Goal: Contribute content: Contribute content

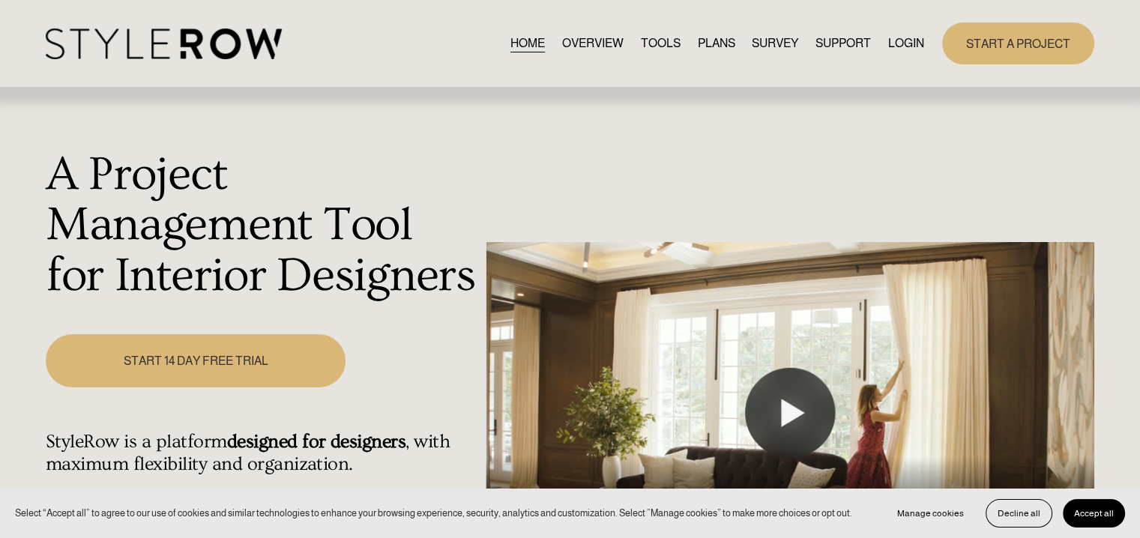
click at [905, 43] on link "LOGIN" at bounding box center [906, 43] width 36 height 20
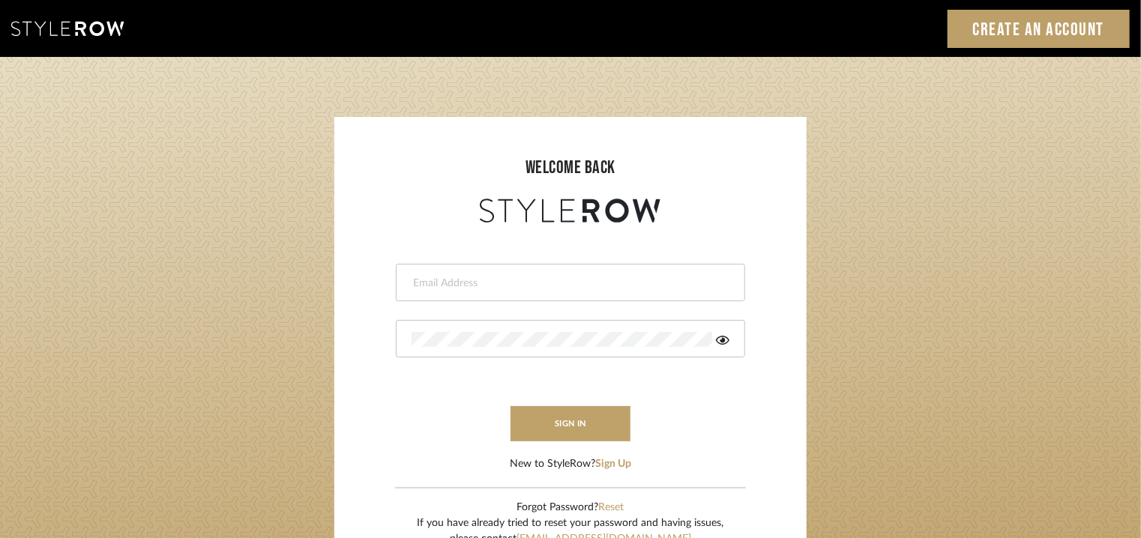
click at [510, 278] on input "email" at bounding box center [568, 283] width 314 height 15
type input "[EMAIL_ADDRESS][PERSON_NAME][DOMAIN_NAME]"
click at [606, 409] on button "sign in" at bounding box center [570, 423] width 120 height 35
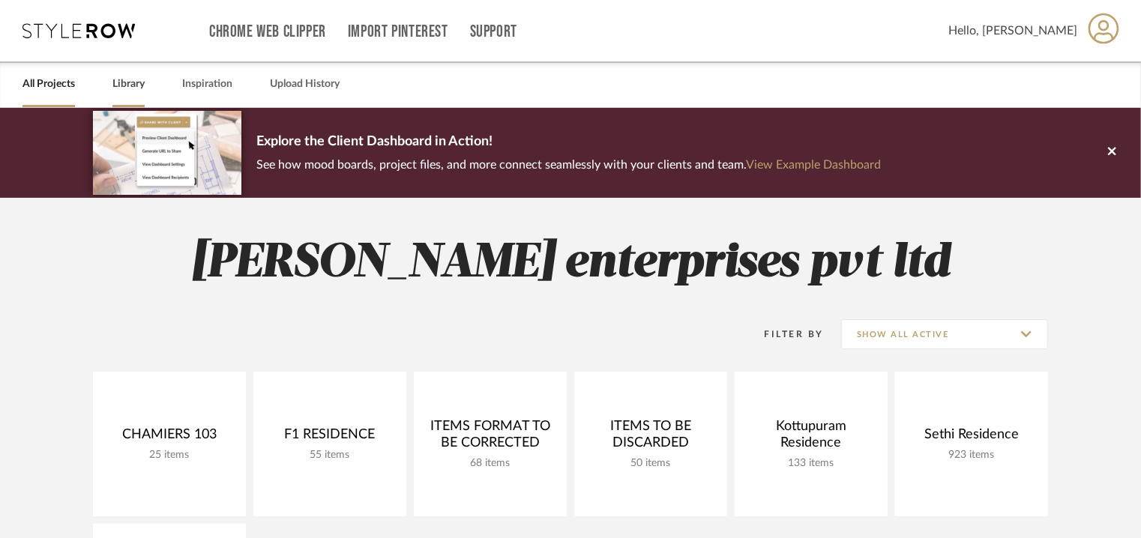
click at [123, 82] on link "Library" at bounding box center [128, 84] width 32 height 20
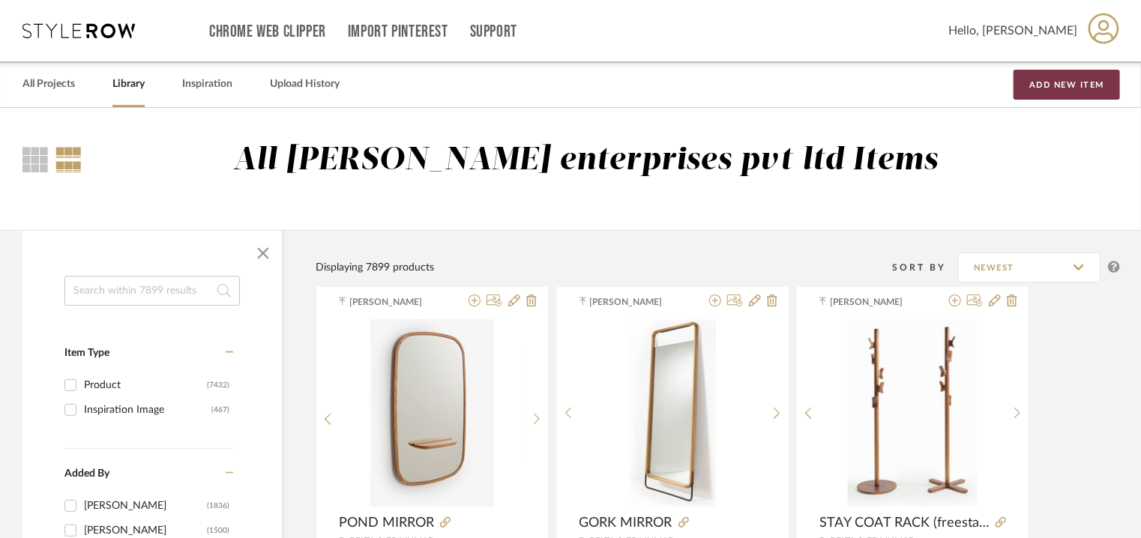
click at [1057, 76] on button "Add New Item" at bounding box center [1066, 85] width 106 height 30
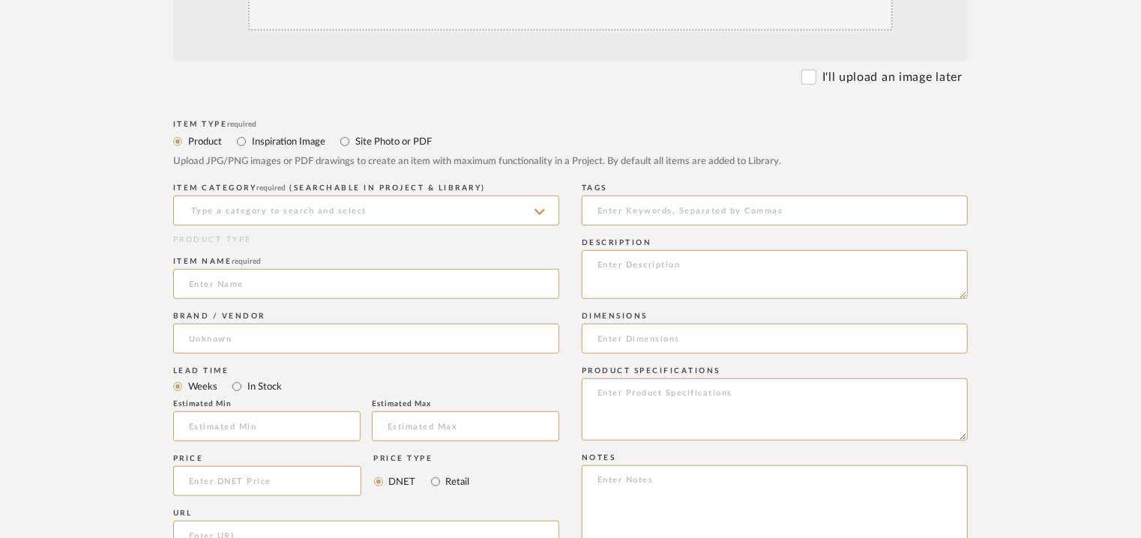
scroll to position [450, 0]
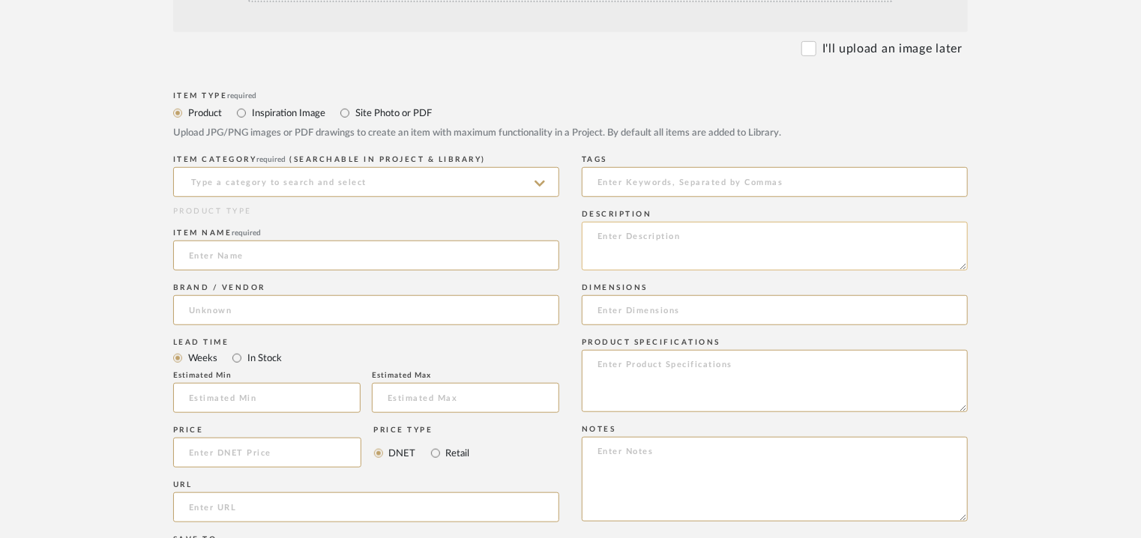
paste textarea "Type: Mirror - Skon L Designer : Na Dimensions : 2” W x 2” D x 31.45" H Materia…"
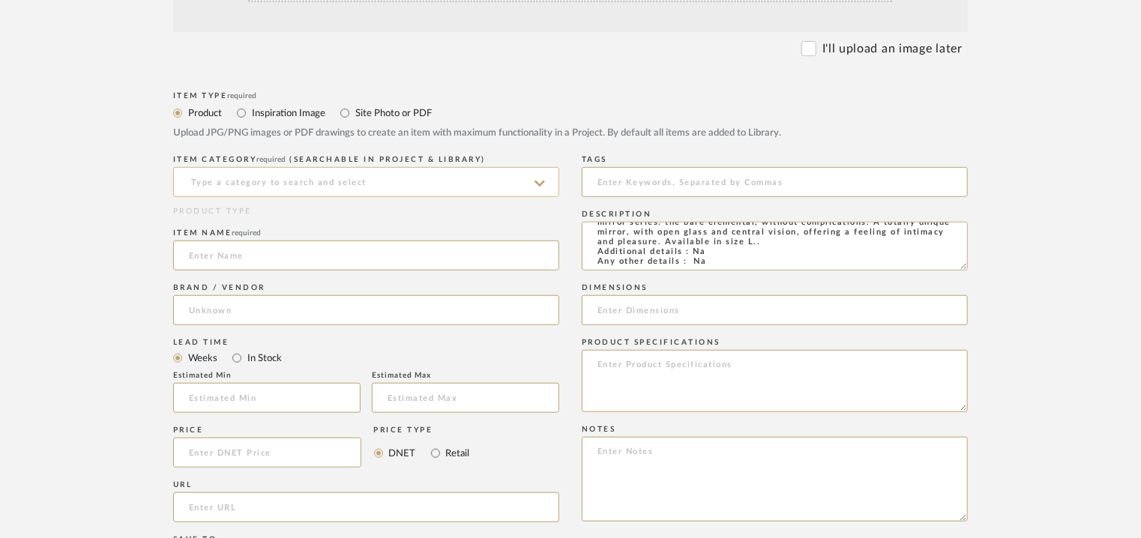
type textarea "Type: Mirror - Skon L Designer : Na Dimensions : 2” W x 2” D x 31.45" H Materia…"
click at [342, 178] on input at bounding box center [366, 182] width 386 height 30
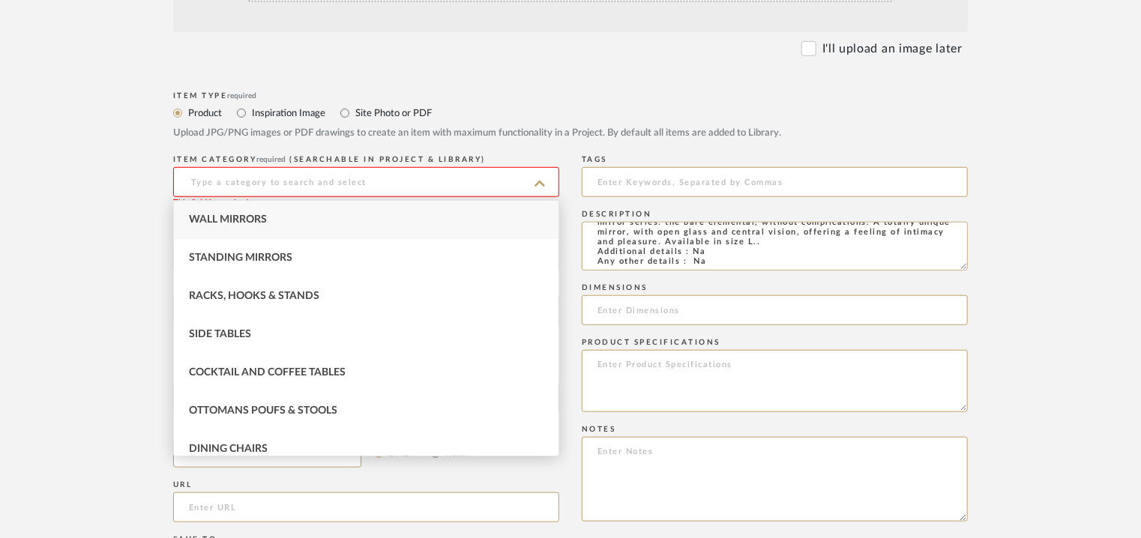
click at [353, 220] on div "Wall Mirrors" at bounding box center [366, 220] width 384 height 38
type input "Wall Mirrors"
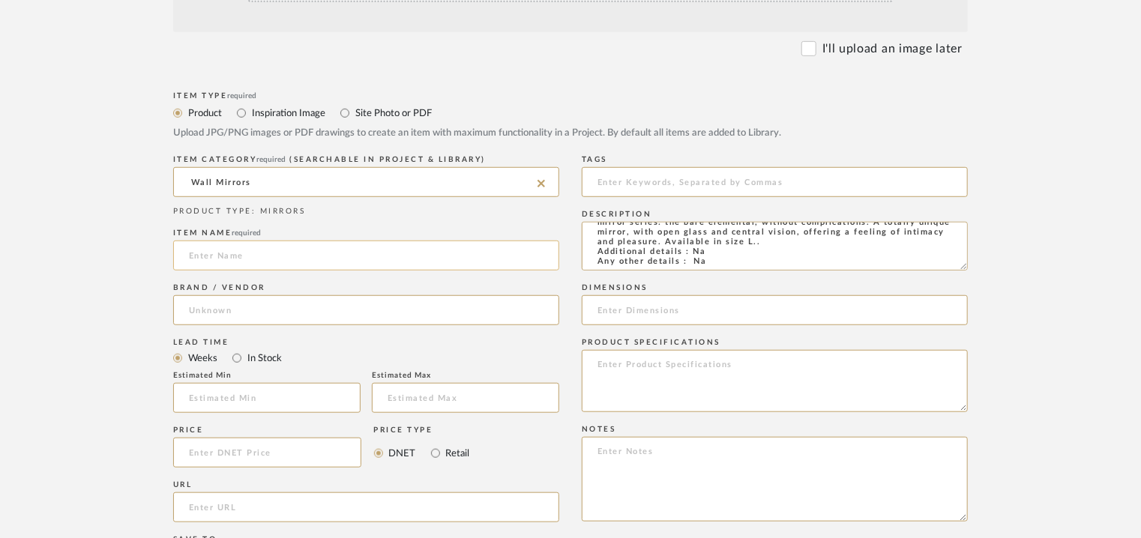
click at [360, 258] on input at bounding box center [366, 256] width 386 height 30
type input "SKON L MIRROR"
click at [232, 507] on input "url" at bounding box center [366, 507] width 386 height 30
paste input "[URL][DOMAIN_NAME]"
type input "[URL][DOMAIN_NAME]"
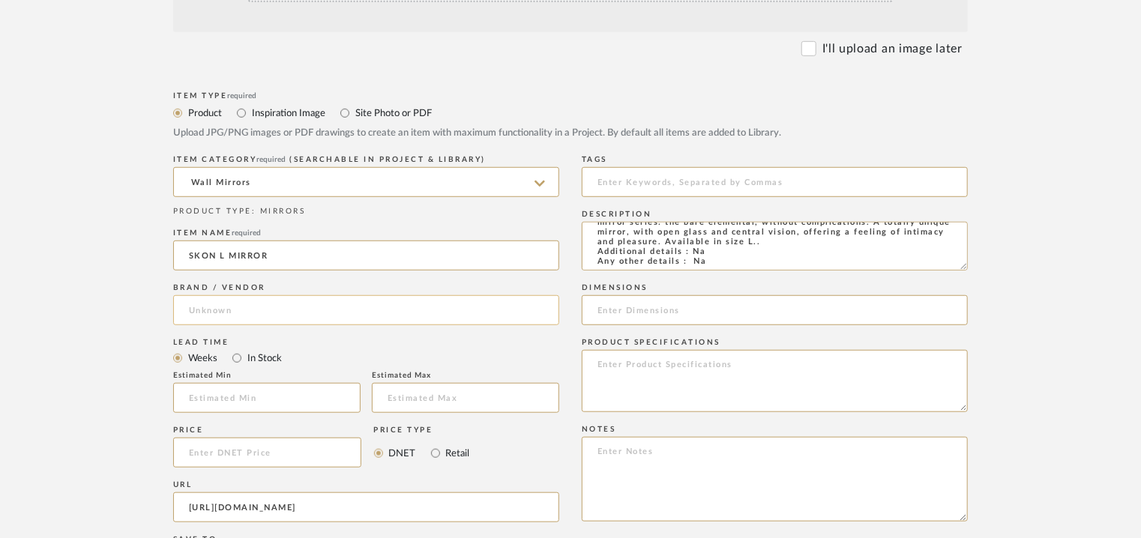
click at [315, 307] on input at bounding box center [366, 310] width 386 height 30
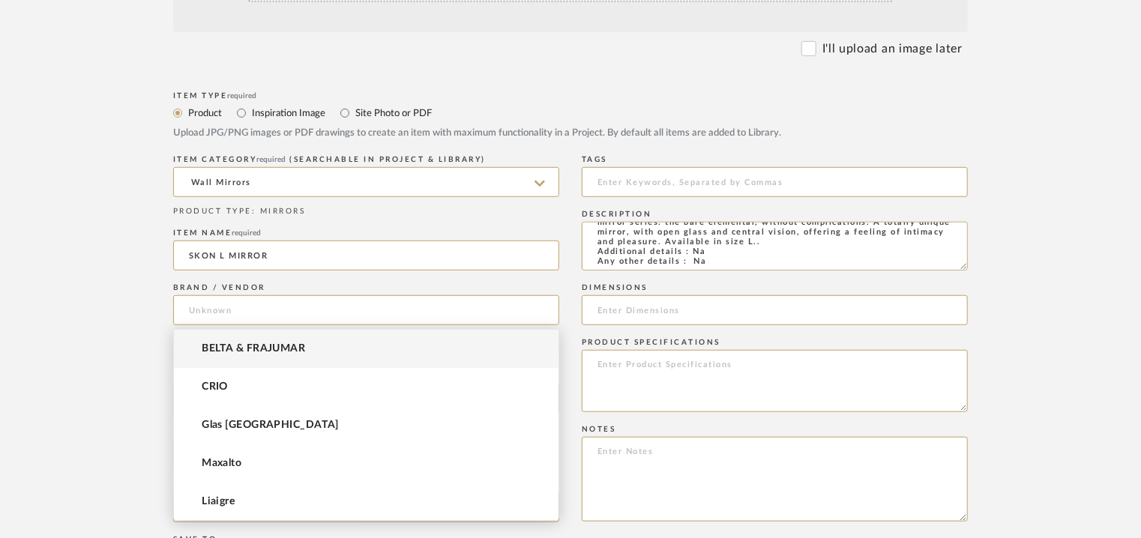
click at [282, 351] on span "BELTA & FRAJUMAR" at bounding box center [253, 348] width 103 height 13
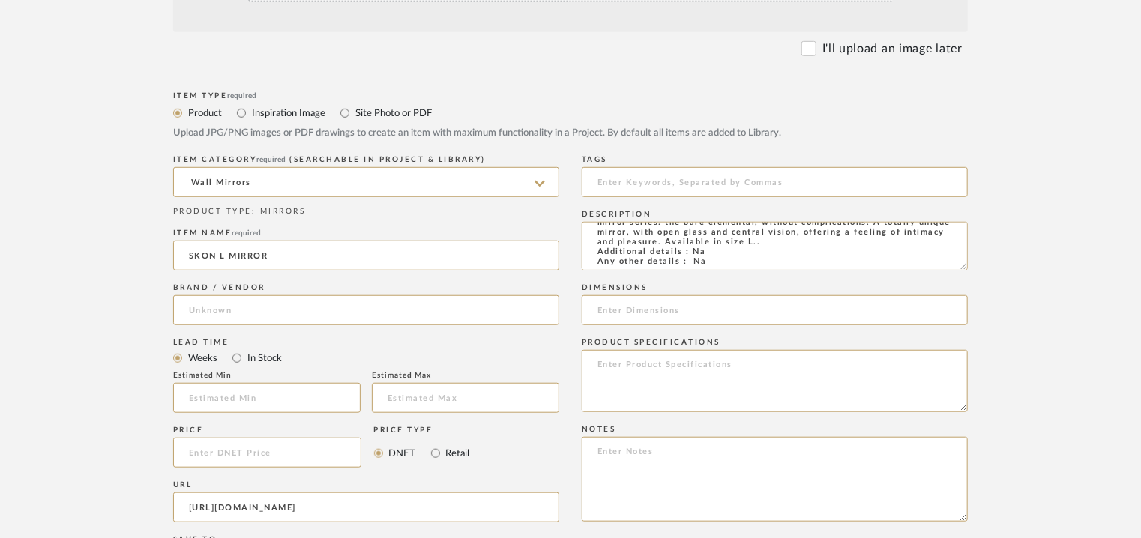
type input "BELTA & FRAJUMAR"
click at [270, 390] on input "text" at bounding box center [266, 398] width 187 height 30
click at [281, 387] on input at bounding box center [266, 398] width 187 height 30
type input "7"
click at [761, 250] on textarea "Type: Mirror - Skon L Designer : Na Dimensions : 2” W x 2” D x 31.45" H Materia…" at bounding box center [775, 246] width 386 height 49
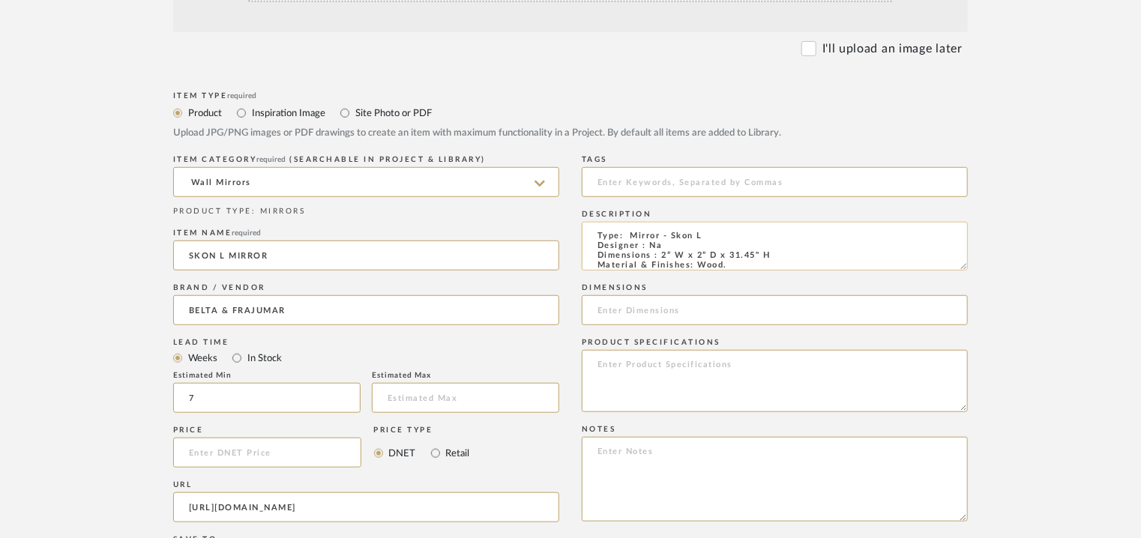
scroll to position [0, 0]
drag, startPoint x: 784, startPoint y: 256, endPoint x: 713, endPoint y: 267, distance: 72.1
click at [660, 255] on textarea "Type: Mirror - Skon L Designer : Na Dimensions : 2” W x 2” D x 31.45" H Materia…" at bounding box center [775, 246] width 386 height 49
click at [619, 308] on input at bounding box center [775, 310] width 386 height 30
paste input "2” W x 2” D x 31.45" H"
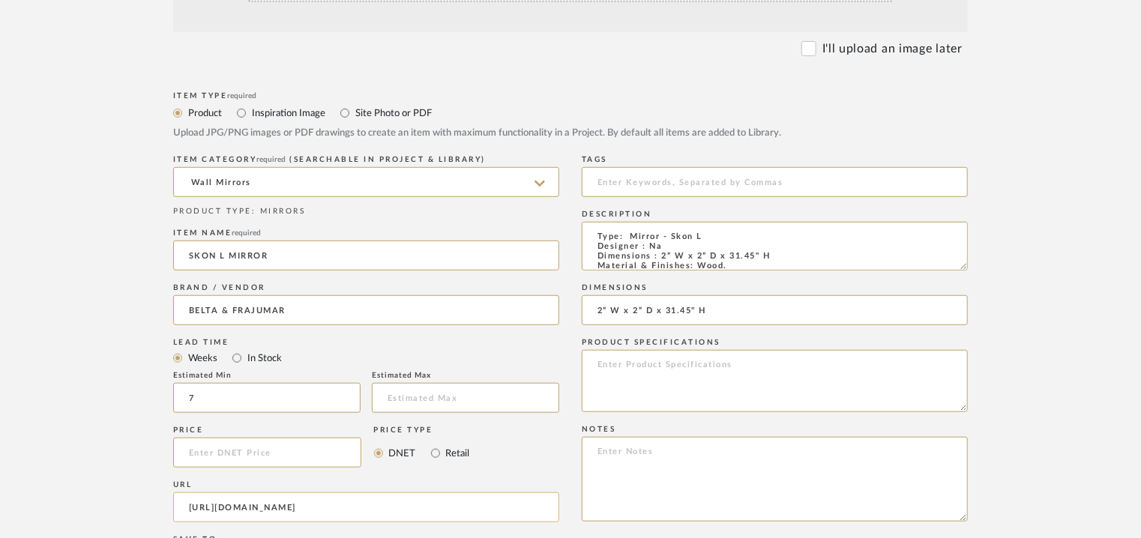
type input "2” W x 2” D x 31.45" H"
paste textarea "Price: 467.06 € Lead time: 45days. MOQ : Our products for Contract projects are…"
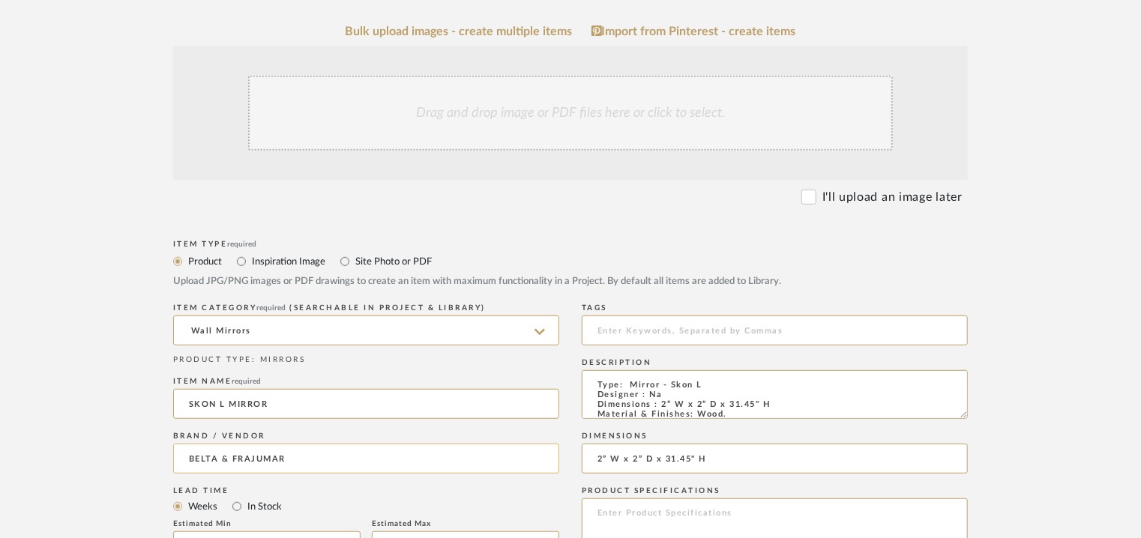
scroll to position [300, 0]
type textarea "Price: 467.06 € Lead time: 45days. MOQ : Our products for Contract projects are…"
click at [549, 124] on div "Drag and drop image or PDF files here or click to select." at bounding box center [570, 114] width 645 height 75
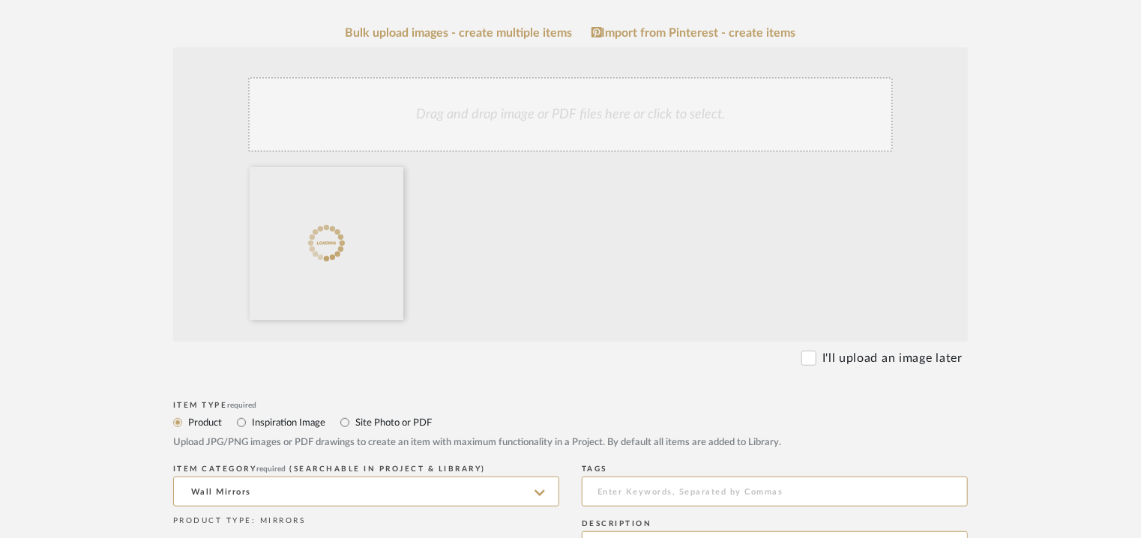
click at [507, 124] on div "Drag and drop image or PDF files here or click to select." at bounding box center [570, 114] width 645 height 75
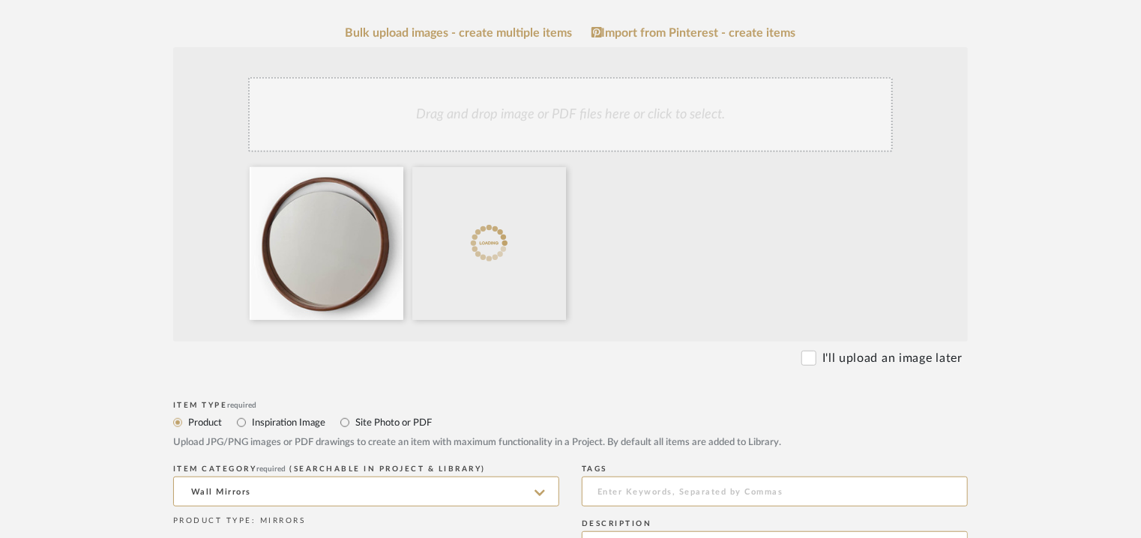
click at [589, 127] on div "Drag and drop image or PDF files here or click to select." at bounding box center [570, 114] width 645 height 75
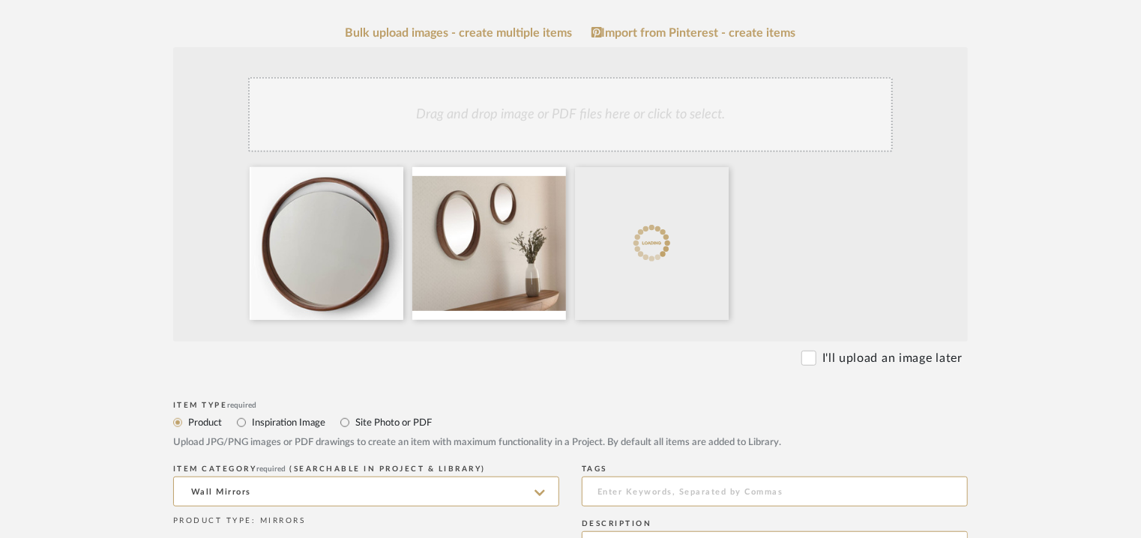
click at [600, 130] on div "Drag and drop image or PDF files here or click to select." at bounding box center [570, 114] width 645 height 75
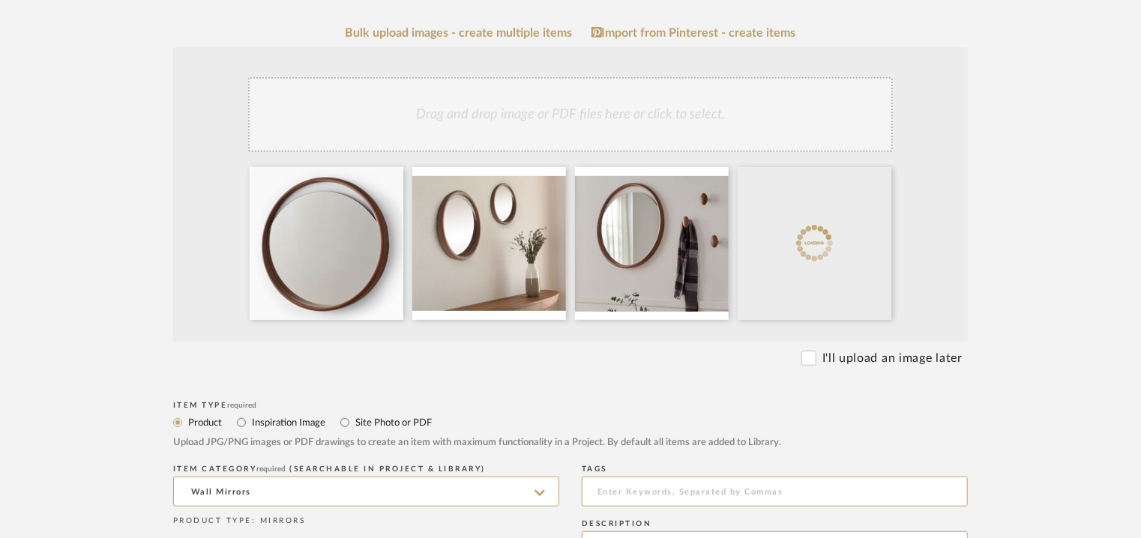
click at [657, 122] on div "Drag and drop image or PDF files here or click to select." at bounding box center [570, 114] width 645 height 75
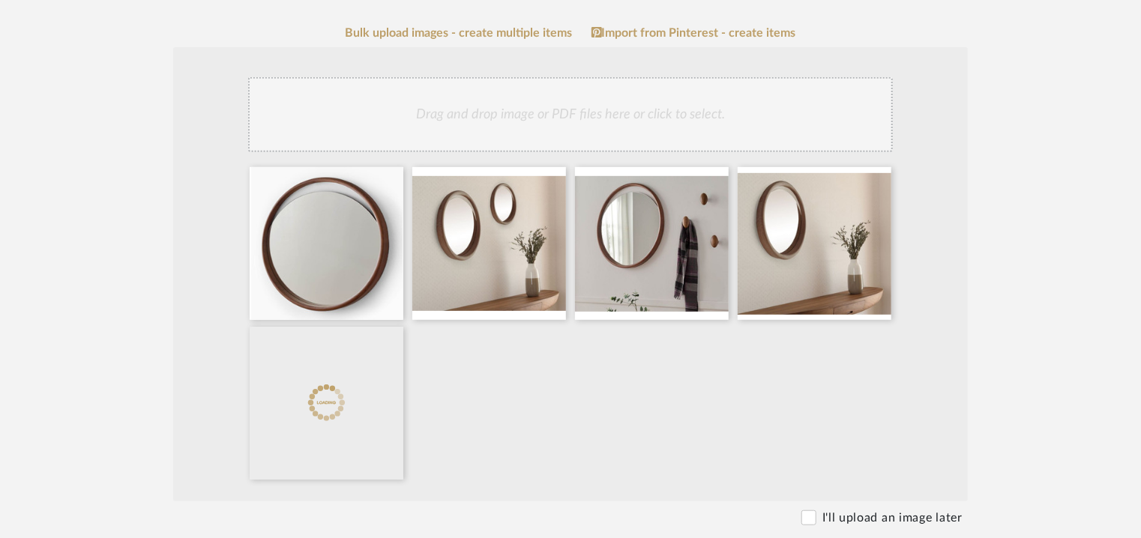
click at [671, 131] on div "Drag and drop image or PDF files here or click to select." at bounding box center [570, 114] width 645 height 75
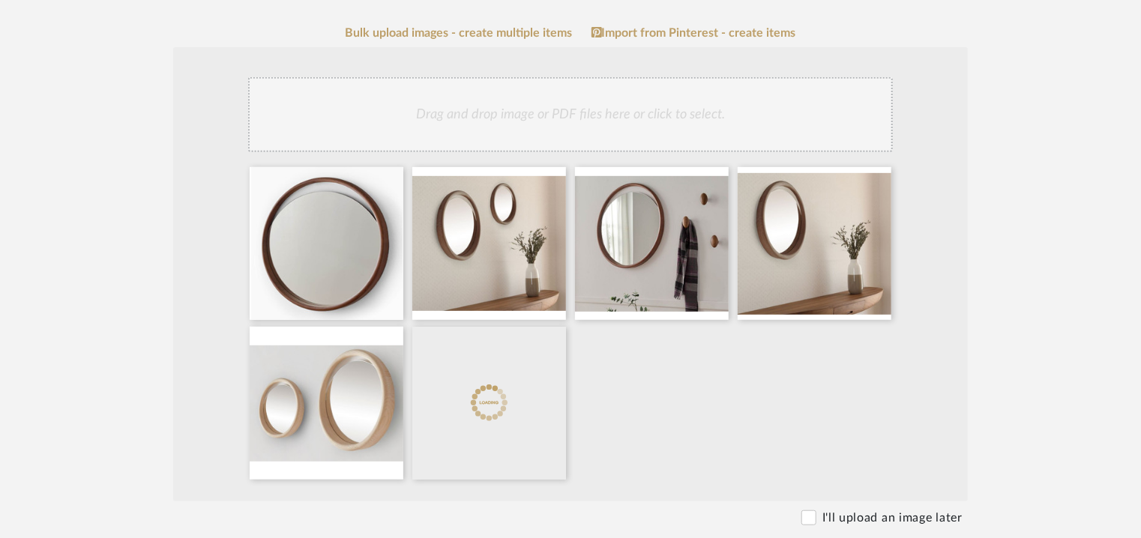
click at [665, 114] on div "Drag and drop image or PDF files here or click to select." at bounding box center [570, 114] width 645 height 75
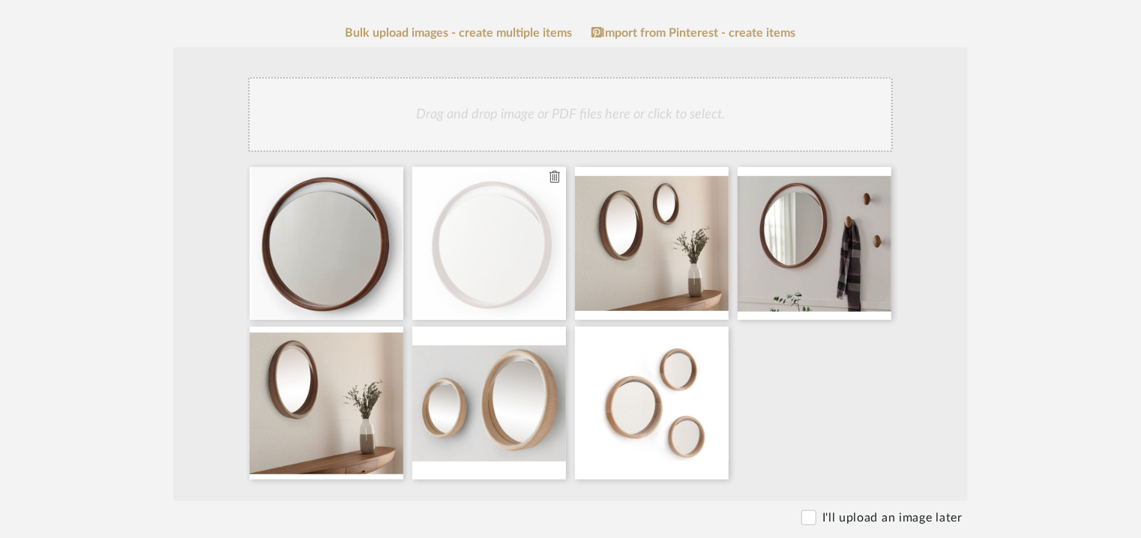
click at [556, 178] on icon at bounding box center [554, 177] width 10 height 12
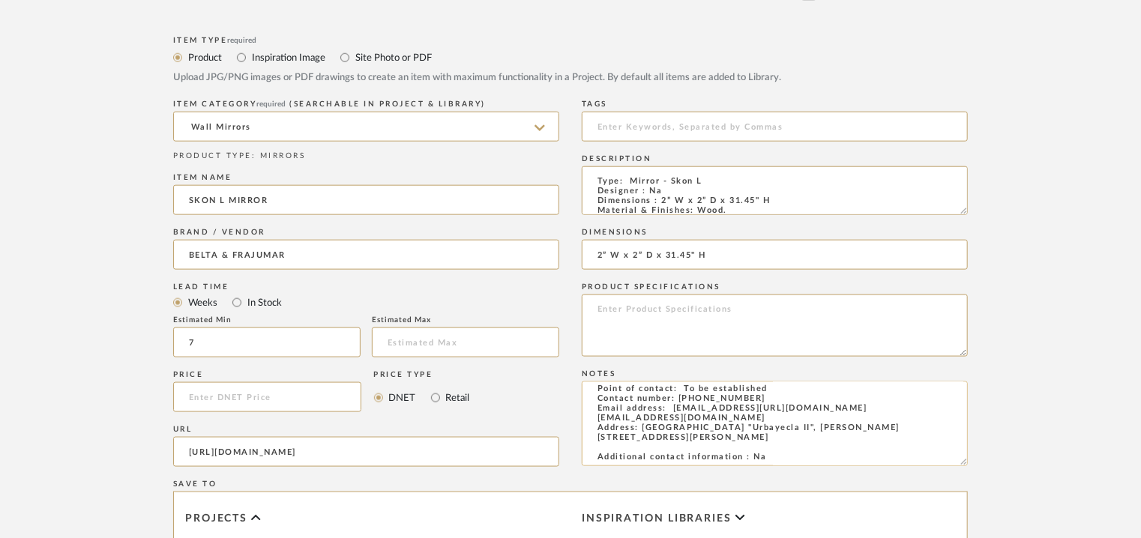
scroll to position [1188, 0]
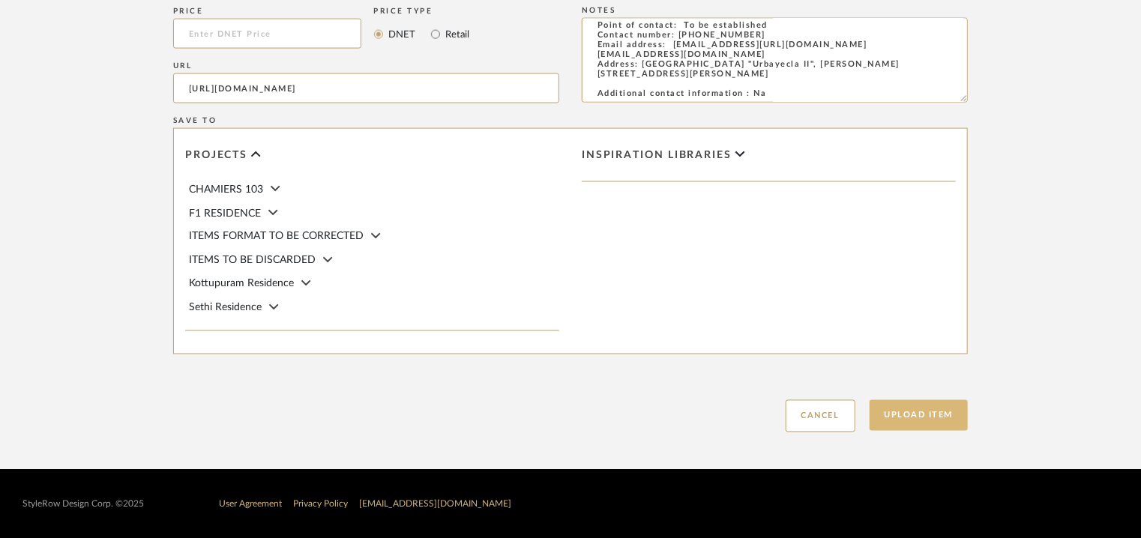
click at [926, 420] on button "Upload Item" at bounding box center [918, 415] width 99 height 31
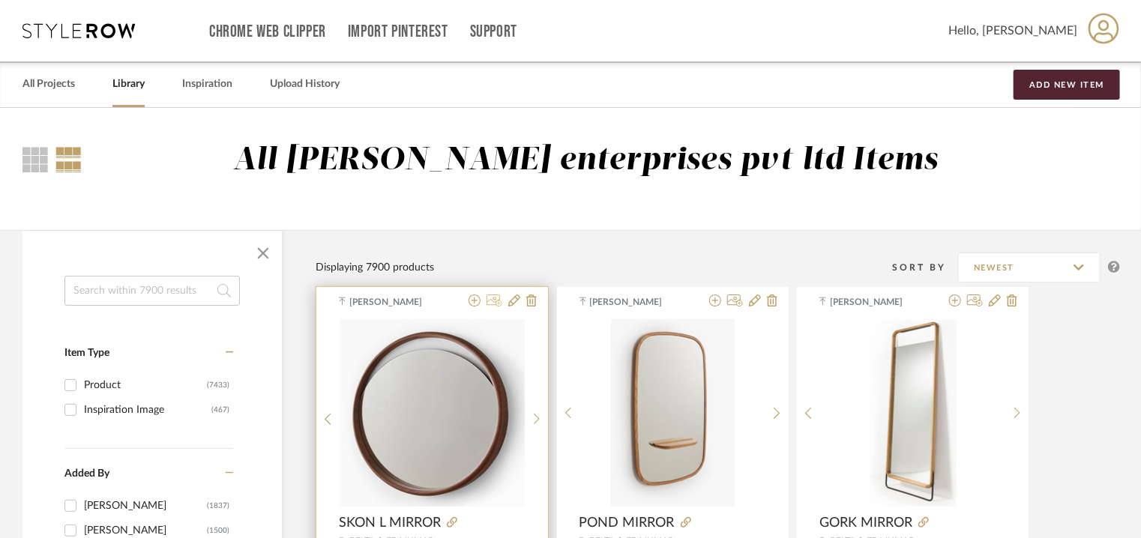
click at [499, 298] on icon at bounding box center [494, 301] width 16 height 12
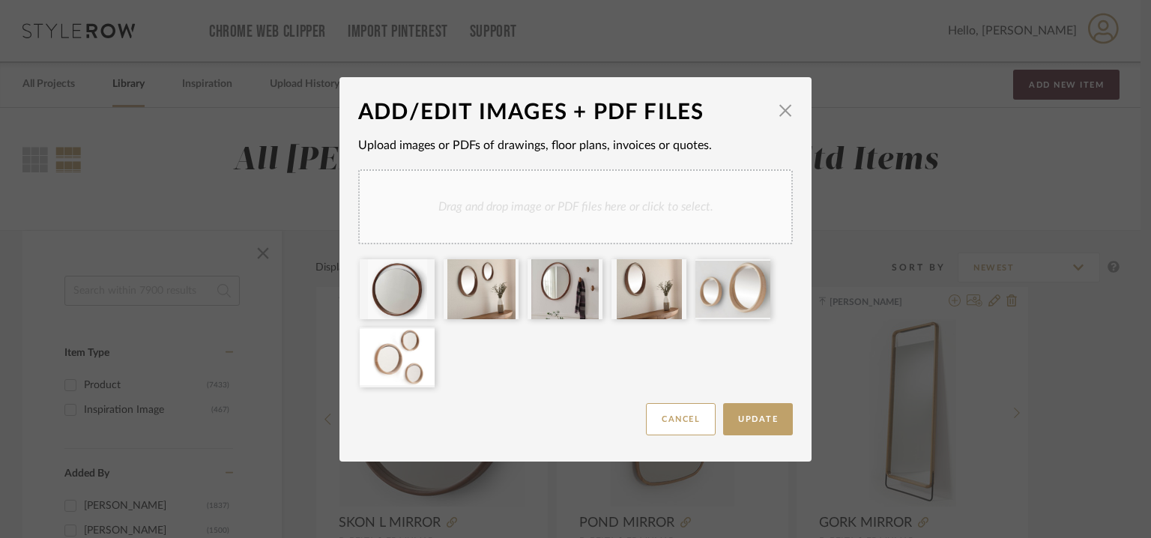
click at [594, 221] on div "Drag and drop image or PDF files here or click to select." at bounding box center [575, 206] width 435 height 75
click at [752, 422] on span "Update" at bounding box center [758, 419] width 40 height 8
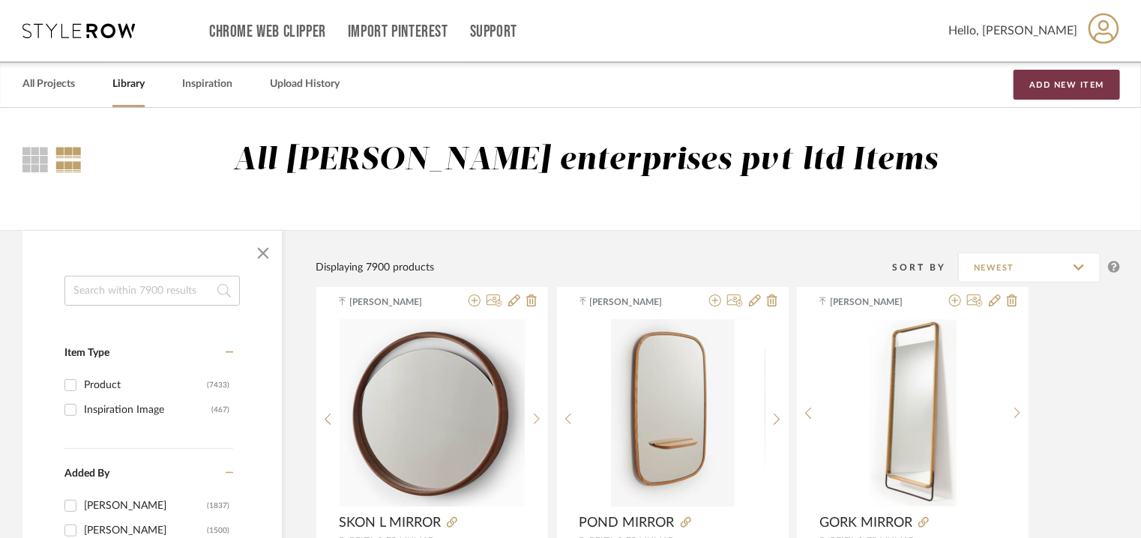
click at [1083, 89] on button "Add New Item" at bounding box center [1066, 85] width 106 height 30
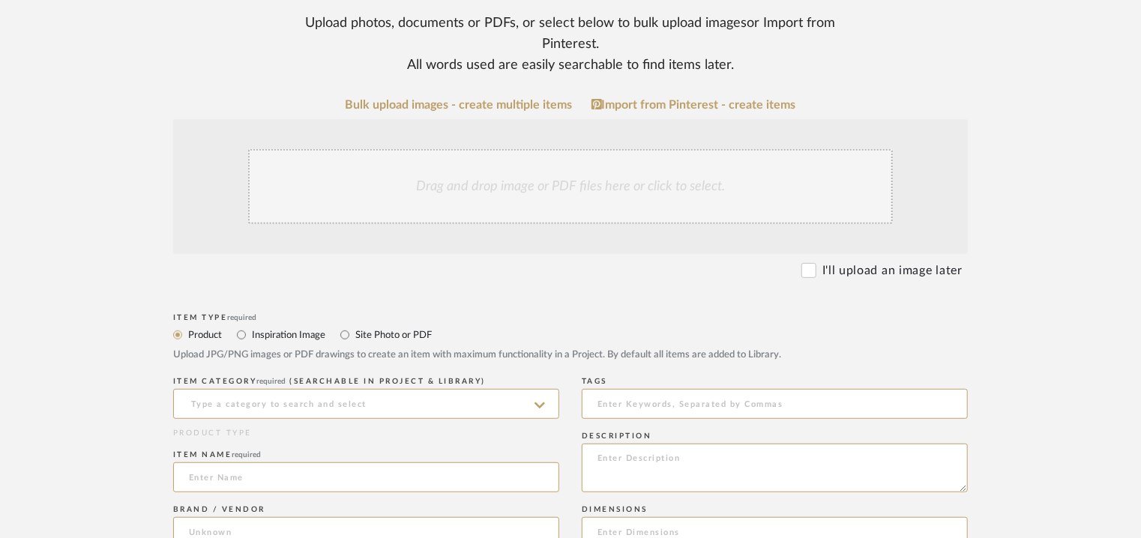
scroll to position [375, 0]
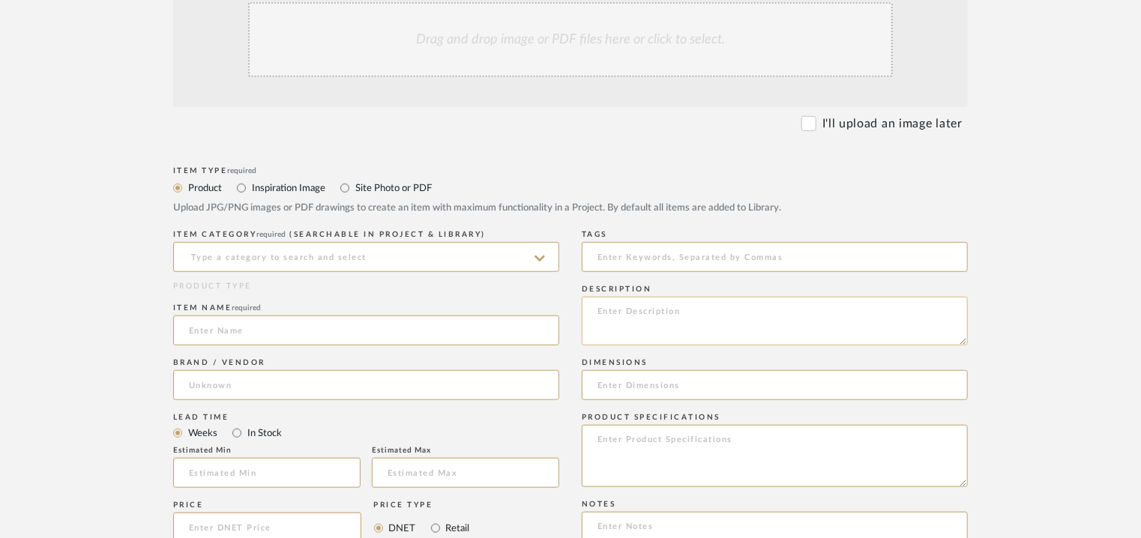
paste textarea "Type: Mirror - Skon XS Designer : Na Dimensions :W 52 x H 32cm Material & Finis…"
type textarea "Type: Mirror - Skon XS Designer : Na Dimensions :W 52 x H 32cm Material & Finis…"
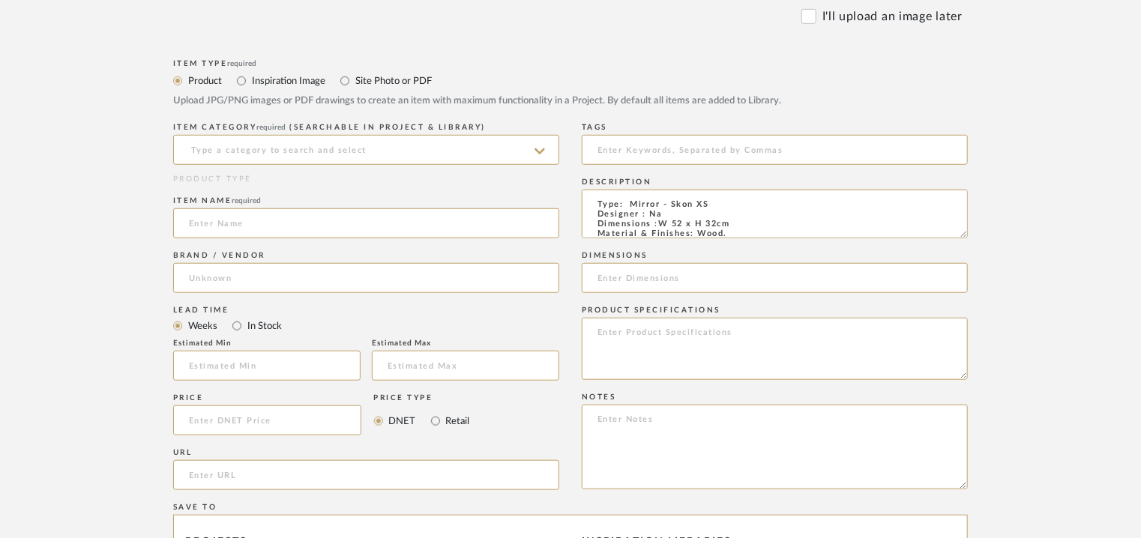
scroll to position [600, 0]
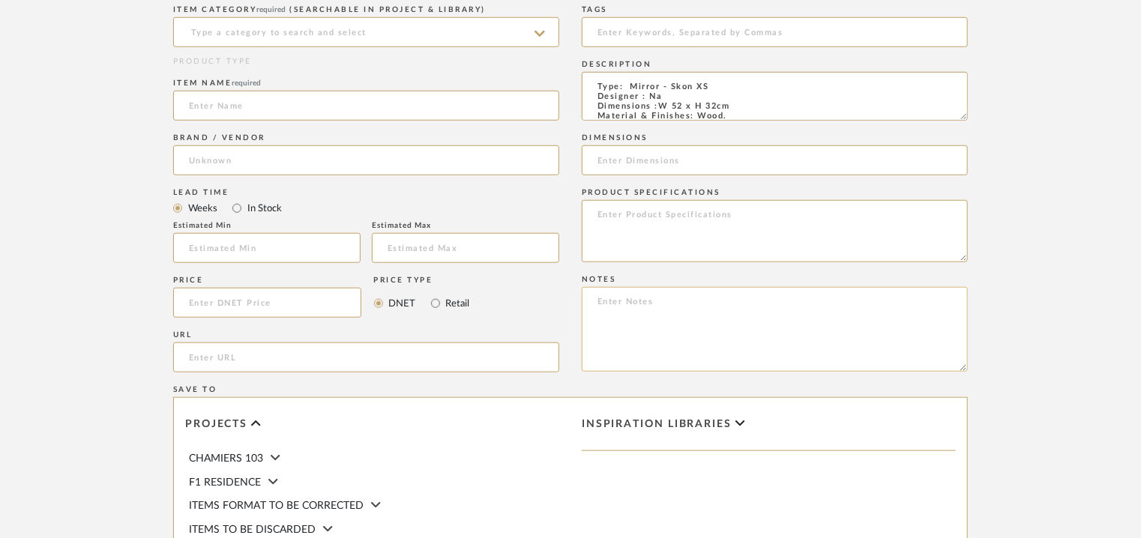
click at [591, 292] on textarea at bounding box center [775, 329] width 386 height 85
paste textarea "Price: 678.81€ (pack of 3) Lead time: 45days. MOQ : Our products for Contract p…"
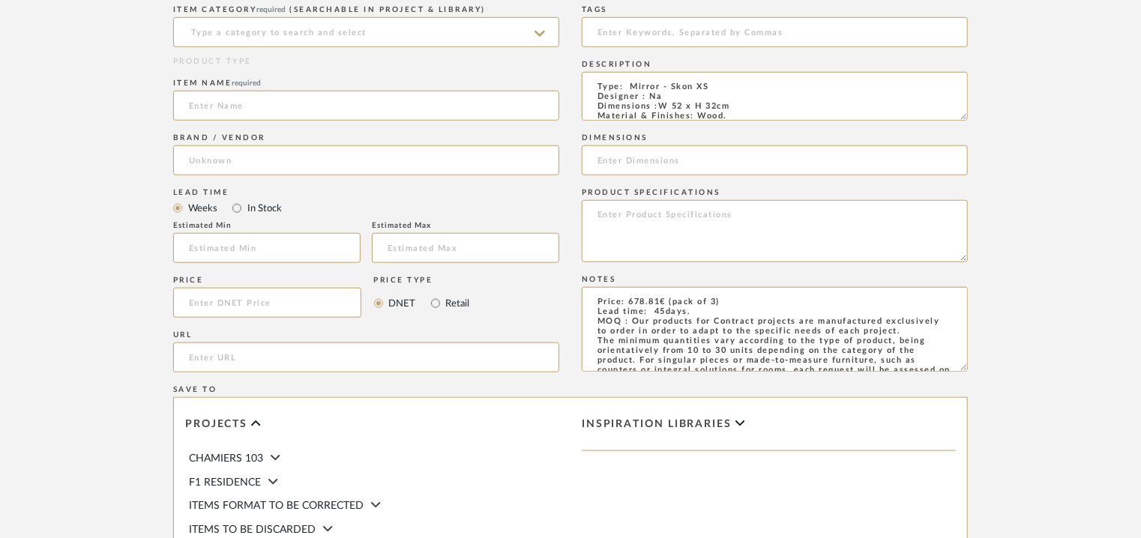
scroll to position [138, 0]
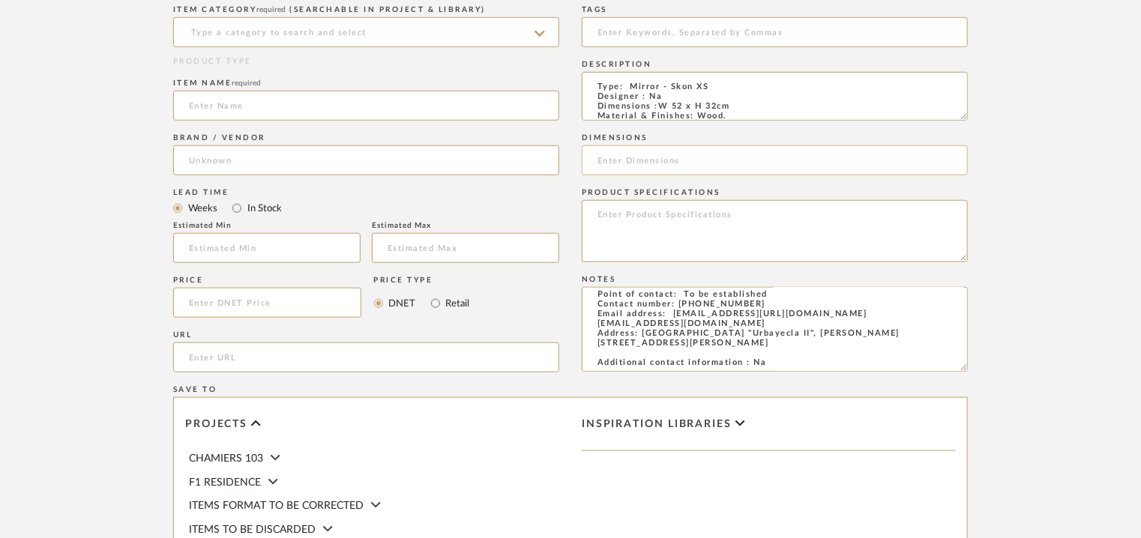
type textarea "Price: 678.81€ (pack of 3) Lead time: 45days. MOQ : Our products for Contract p…"
click at [640, 165] on input at bounding box center [775, 160] width 386 height 30
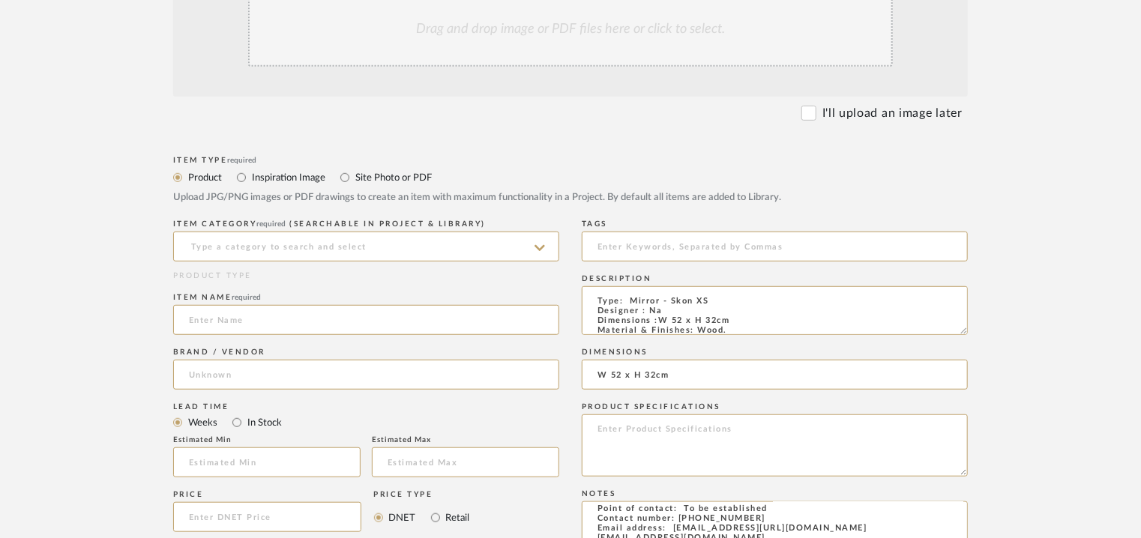
scroll to position [375, 0]
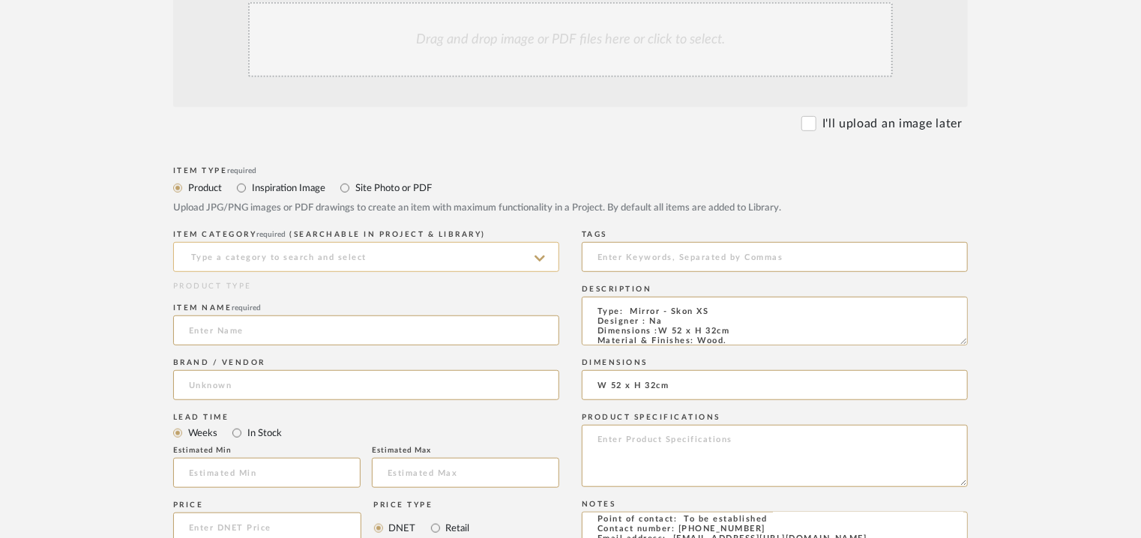
type input "W 52 x H 32cm"
click at [348, 259] on input at bounding box center [366, 257] width 386 height 30
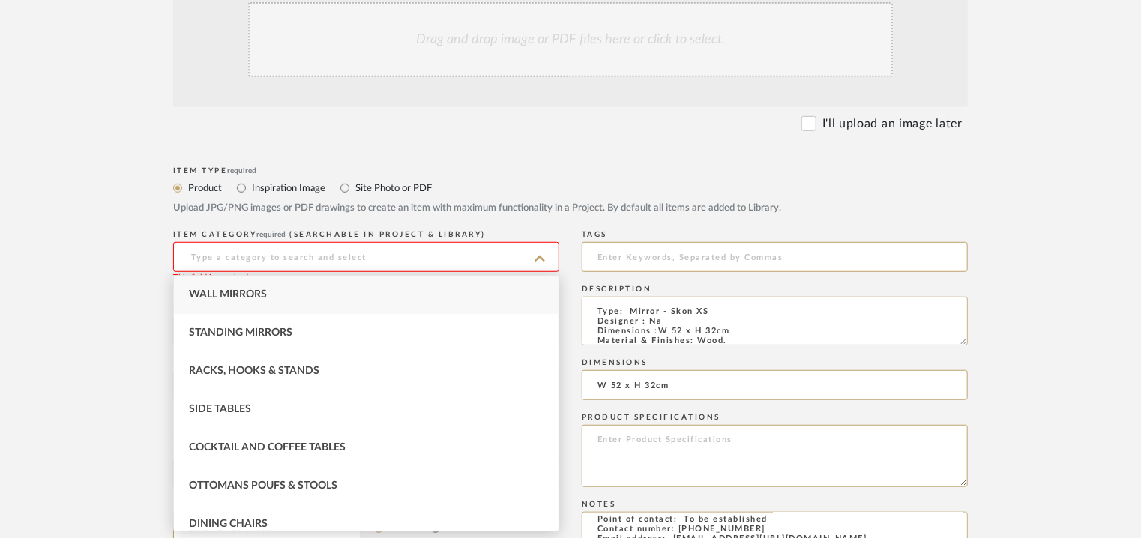
click at [301, 288] on div "Wall Mirrors" at bounding box center [366, 295] width 384 height 38
type input "Wall Mirrors"
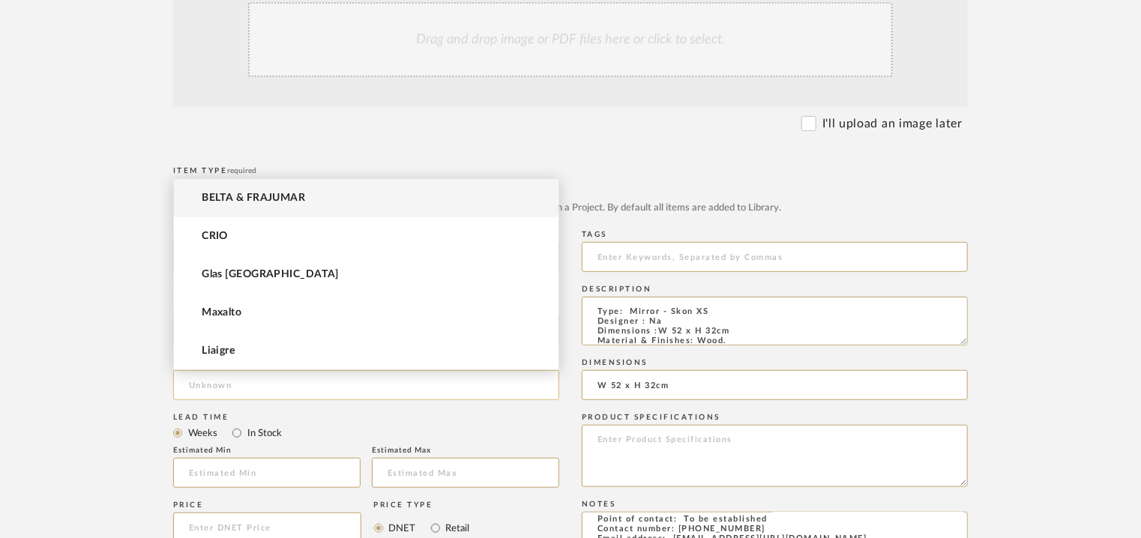
click at [219, 379] on input at bounding box center [366, 385] width 386 height 30
click at [896, 277] on div "Tags" at bounding box center [775, 253] width 386 height 55
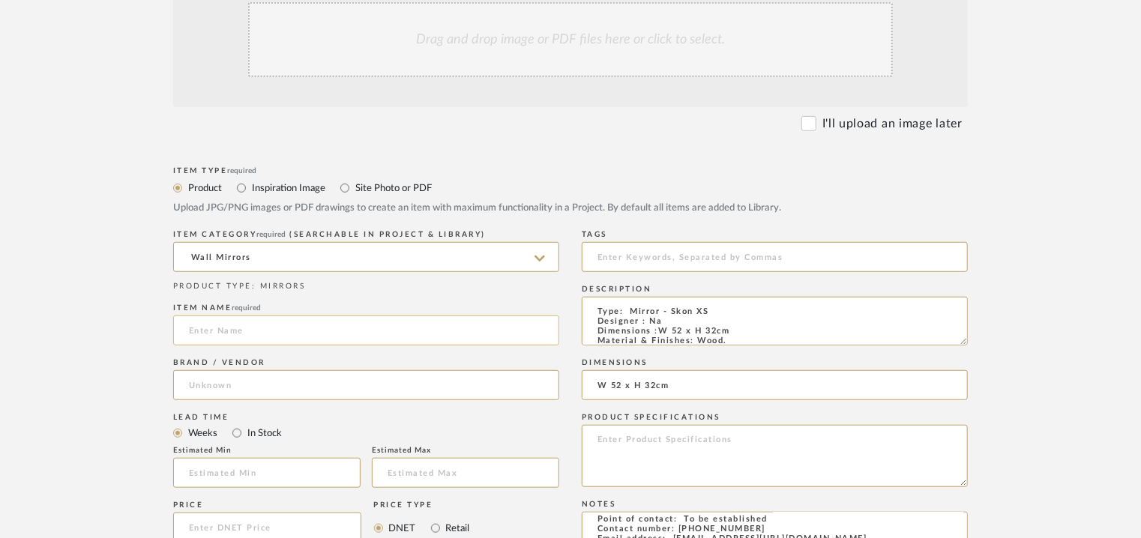
click at [234, 325] on input at bounding box center [366, 331] width 386 height 30
paste input "SKON XS mirrors (3 units)"
click at [247, 331] on input "SKON XS mirrors (3 units)" at bounding box center [366, 331] width 386 height 30
type input "SKON XS MIRRORS (3 units)"
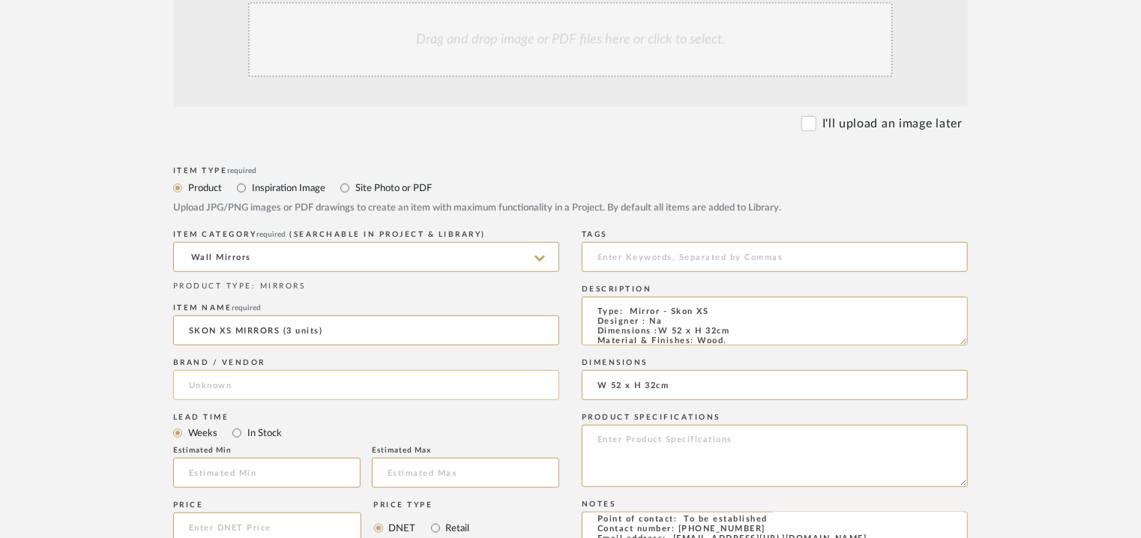
drag, startPoint x: 177, startPoint y: 373, endPoint x: 187, endPoint y: 378, distance: 11.7
click at [187, 378] on input at bounding box center [366, 385] width 386 height 30
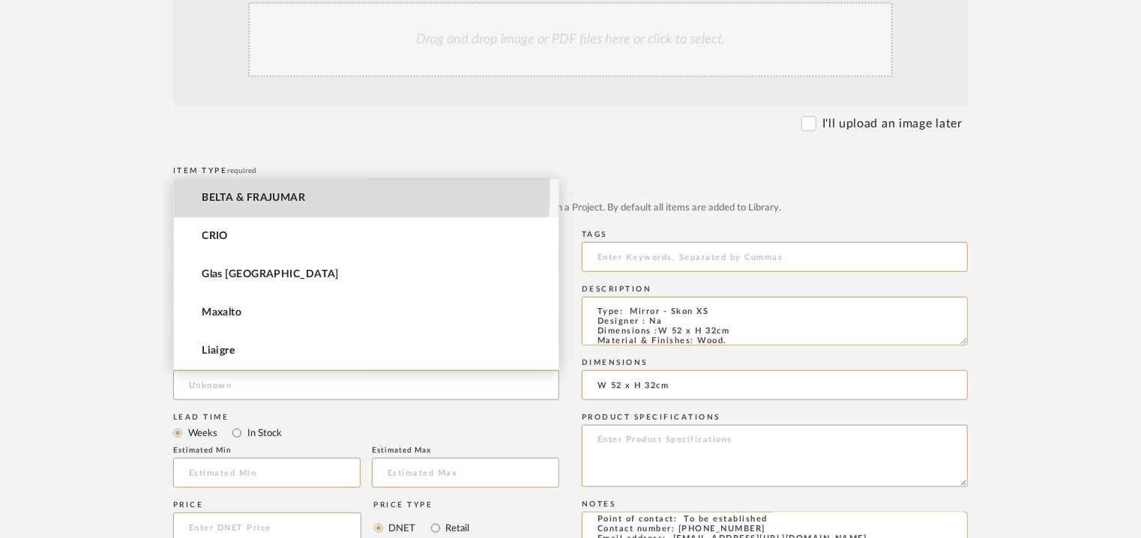
click at [267, 189] on mat-option "BELTA & FRAJUMAR" at bounding box center [366, 198] width 384 height 38
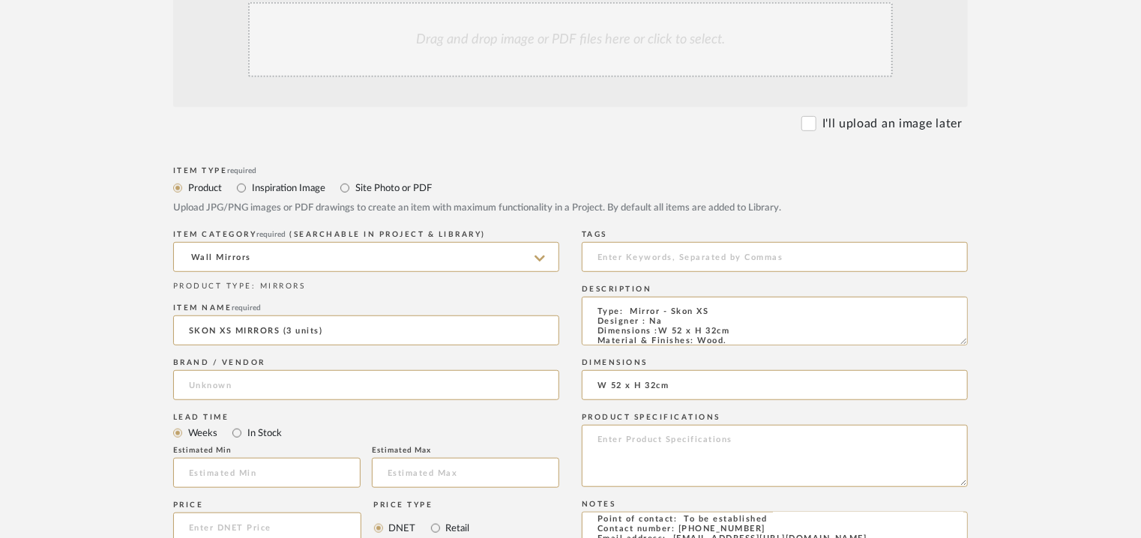
type input "BELTA & FRAJUMAR"
click at [241, 461] on input "text" at bounding box center [266, 473] width 187 height 30
type input "7"
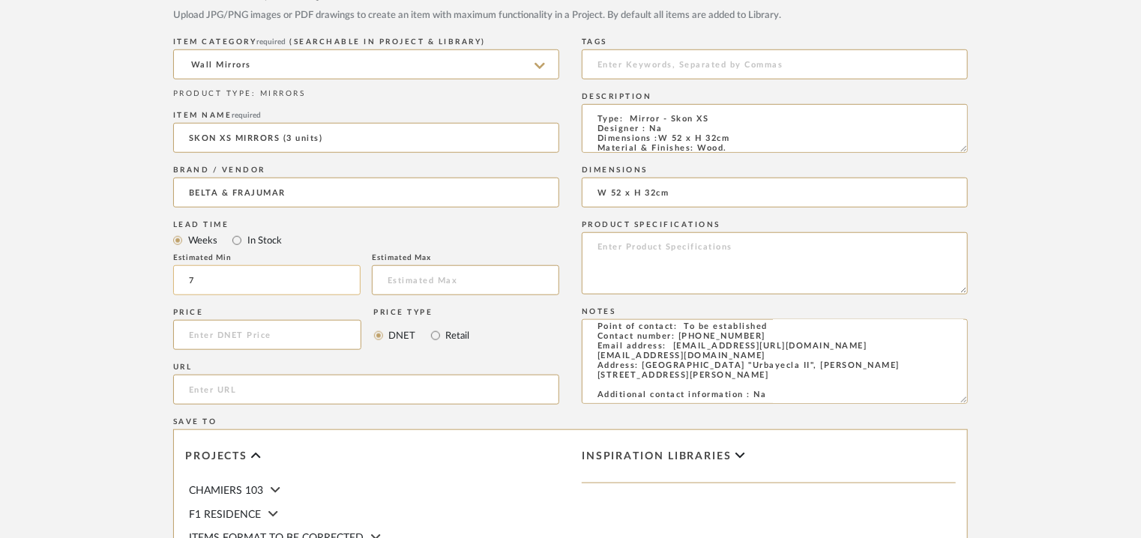
scroll to position [600, 0]
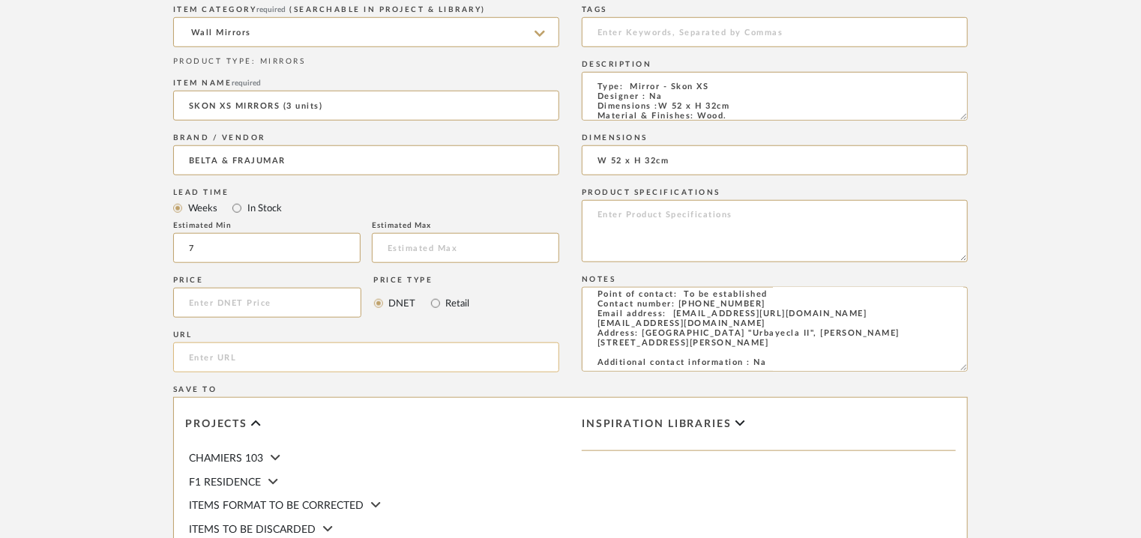
click at [232, 359] on input "url" at bounding box center [366, 357] width 386 height 30
paste input "[URL][DOMAIN_NAME]"
type input "[URL][DOMAIN_NAME]"
click at [503, 398] on div "Projects CHAMIERS 103 F1 RESIDENCE ITEMS FORMAT TO BE CORRECTED ITEMS TO BE DIS…" at bounding box center [372, 510] width 396 height 225
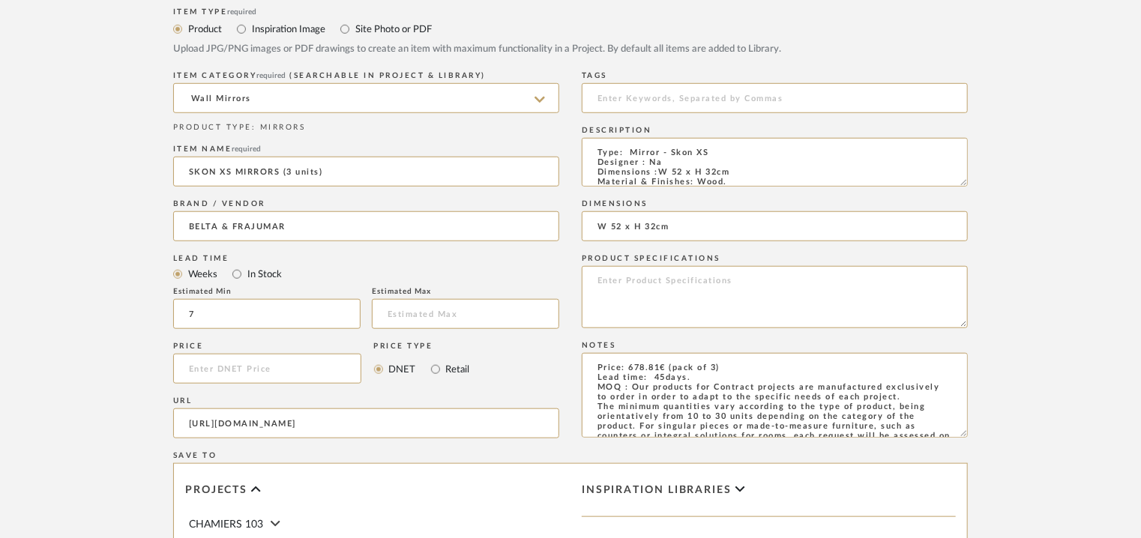
scroll to position [375, 0]
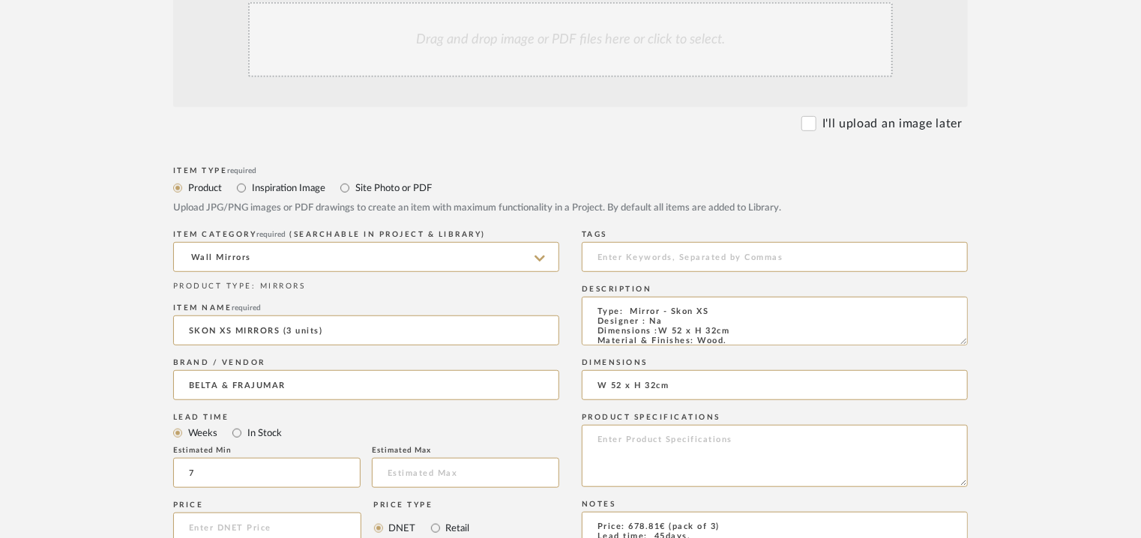
click at [600, 35] on div "Drag and drop image or PDF files here or click to select." at bounding box center [570, 39] width 645 height 75
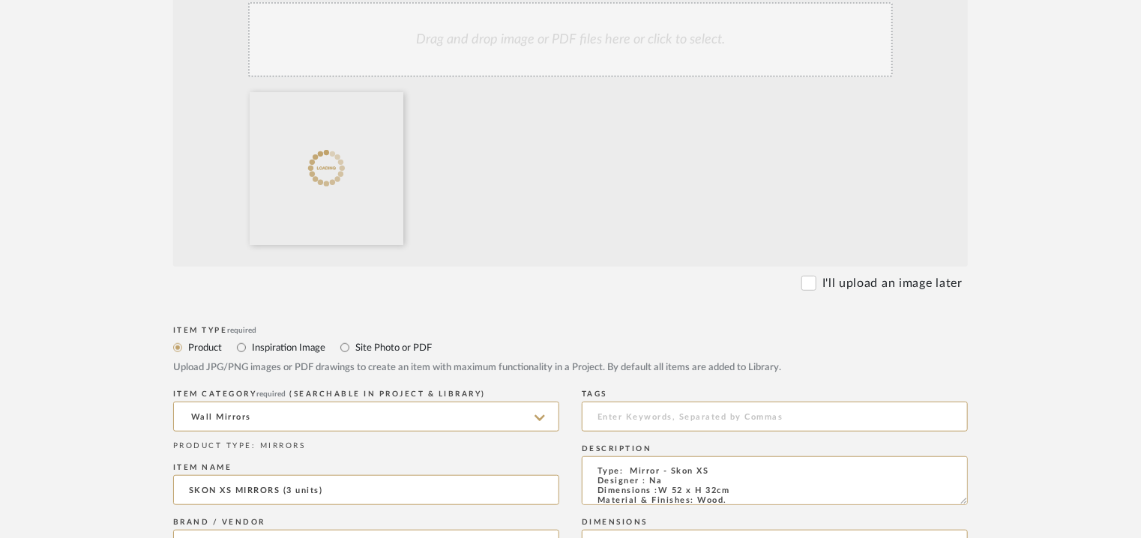
click at [564, 28] on div "Drag and drop image or PDF files here or click to select." at bounding box center [570, 39] width 645 height 75
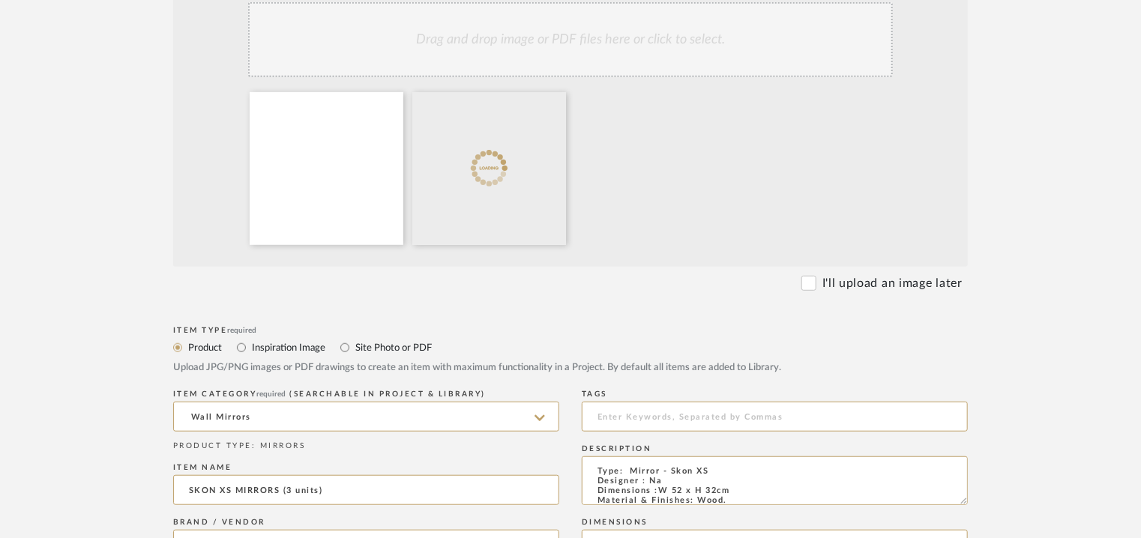
click at [618, 29] on div "Drag and drop image or PDF files here or click to select." at bounding box center [570, 39] width 645 height 75
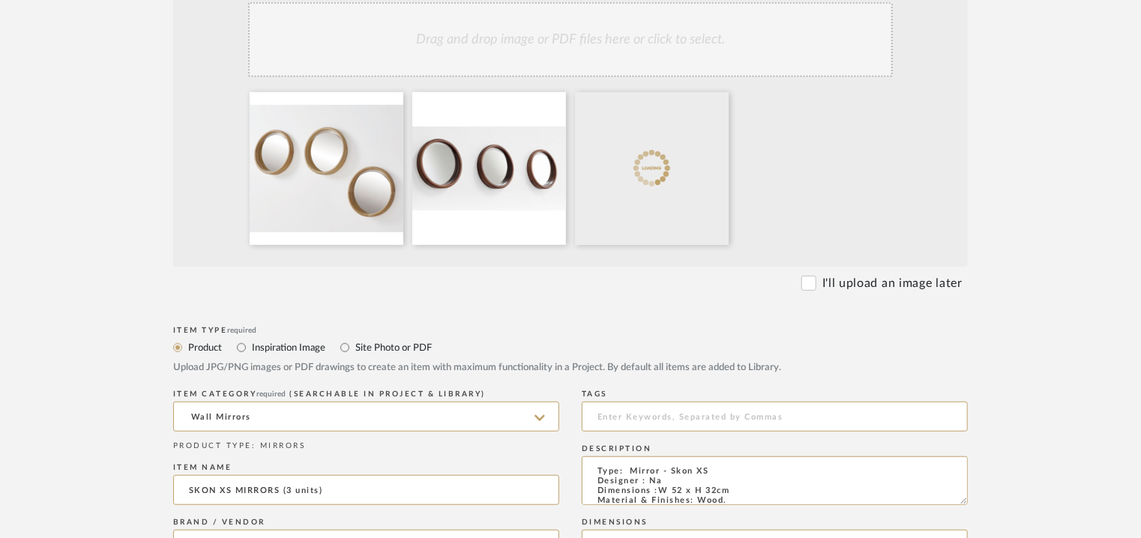
click at [519, 23] on div "Drag and drop image or PDF files here or click to select." at bounding box center [570, 39] width 645 height 75
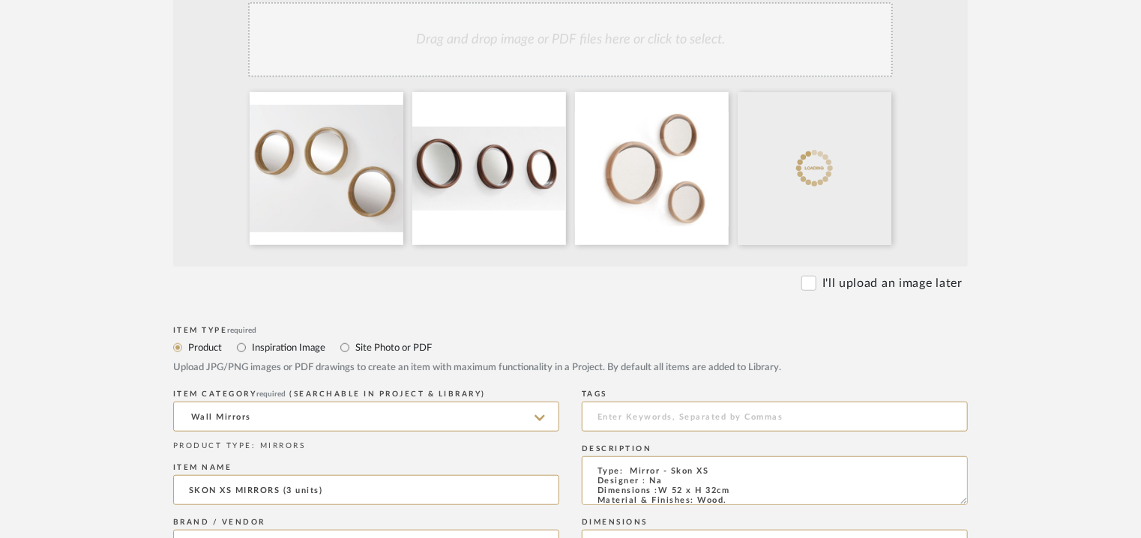
click at [713, 70] on div "Drag and drop image or PDF files here or click to select." at bounding box center [570, 39] width 645 height 75
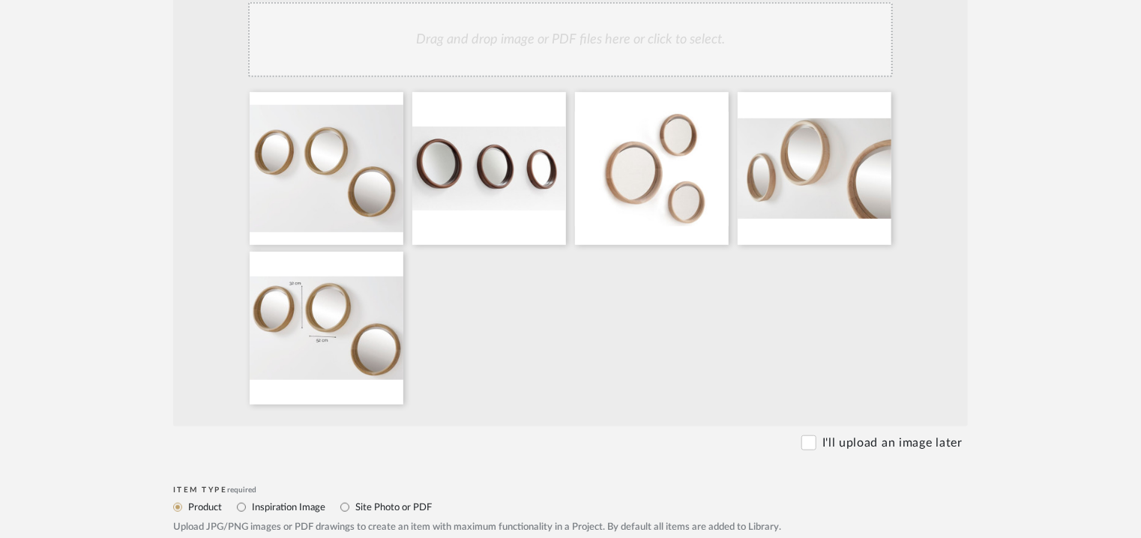
click at [572, 46] on div "Drag and drop image or PDF files here or click to select." at bounding box center [570, 39] width 645 height 75
click at [569, 43] on div "Drag and drop image or PDF files here or click to select." at bounding box center [570, 39] width 645 height 75
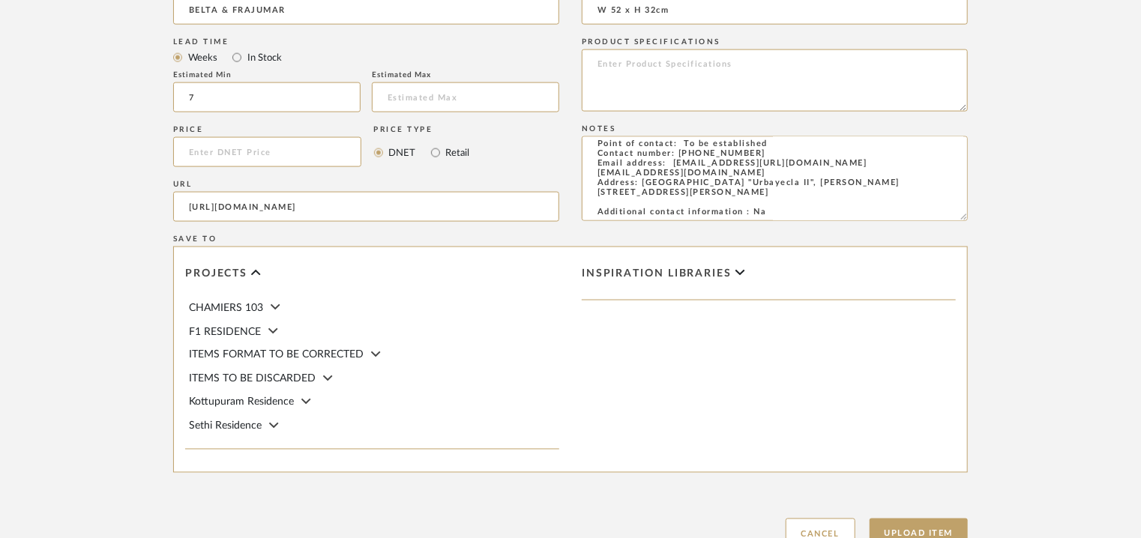
scroll to position [1188, 0]
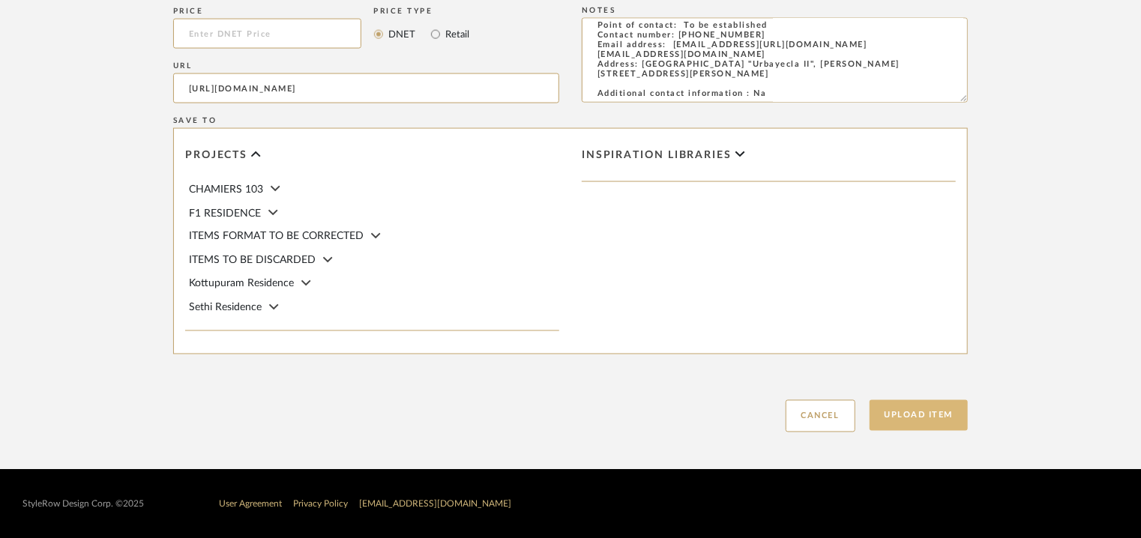
click at [917, 407] on button "Upload Item" at bounding box center [918, 415] width 99 height 31
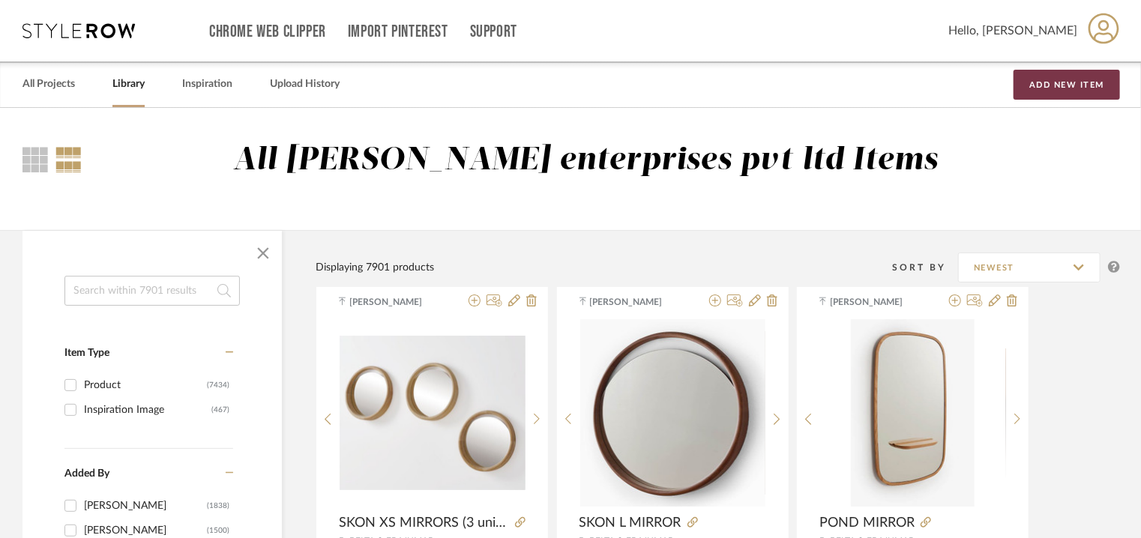
click at [1037, 79] on button "Add New Item" at bounding box center [1066, 85] width 106 height 30
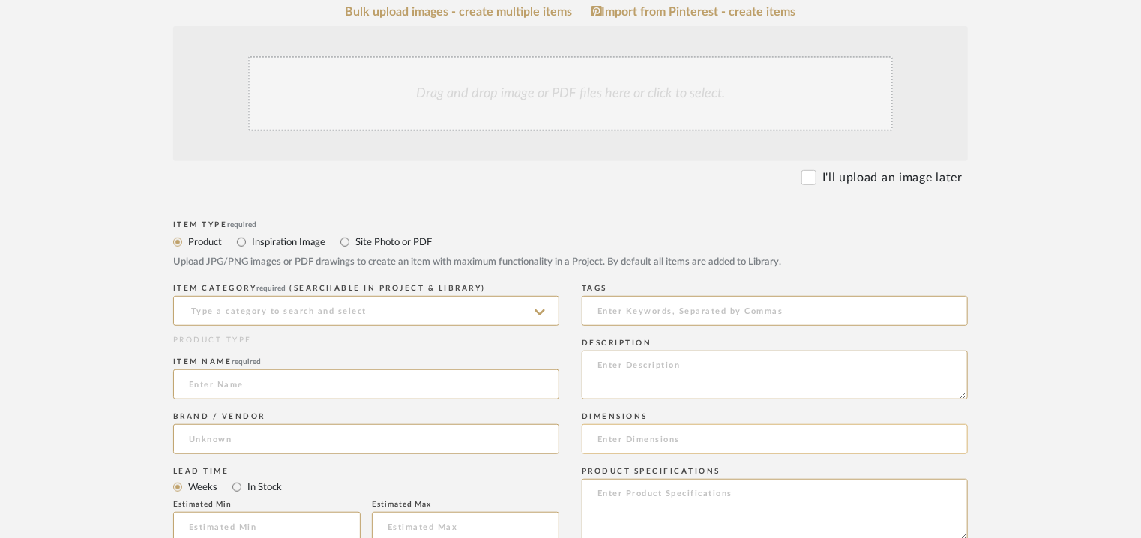
scroll to position [525, 0]
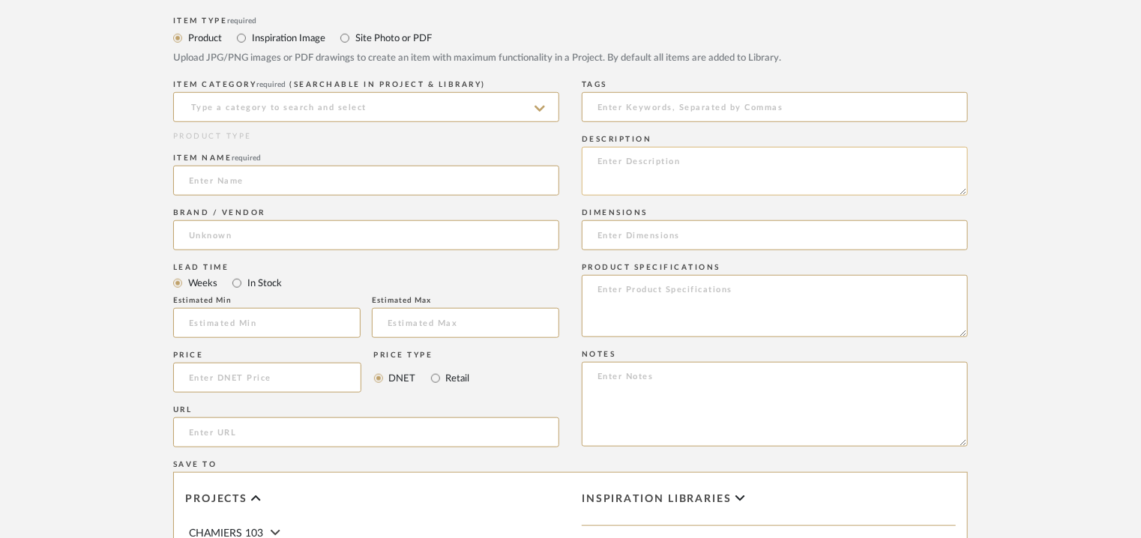
paste textarea "Type: Console - Ala Designer : [PERSON_NAME] Dimensions : L 110 x W 20 x H 17cm…"
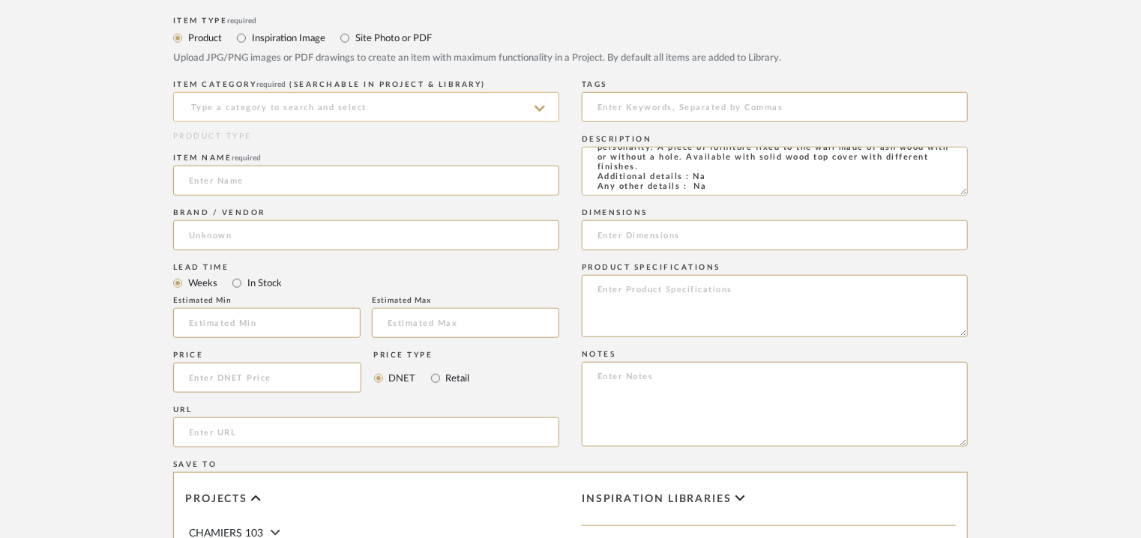
type textarea "Type: Console - Ala Designer : [PERSON_NAME] Dimensions : L 110 x W 20 x H 17cm…"
click at [255, 103] on input at bounding box center [366, 107] width 386 height 30
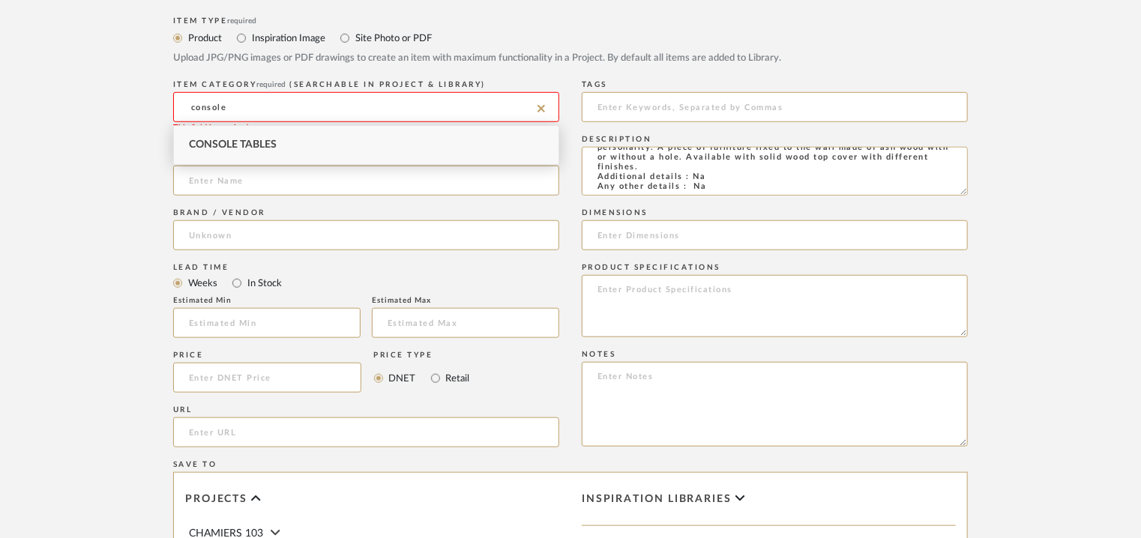
click at [262, 144] on span "Console Tables" at bounding box center [233, 144] width 88 height 10
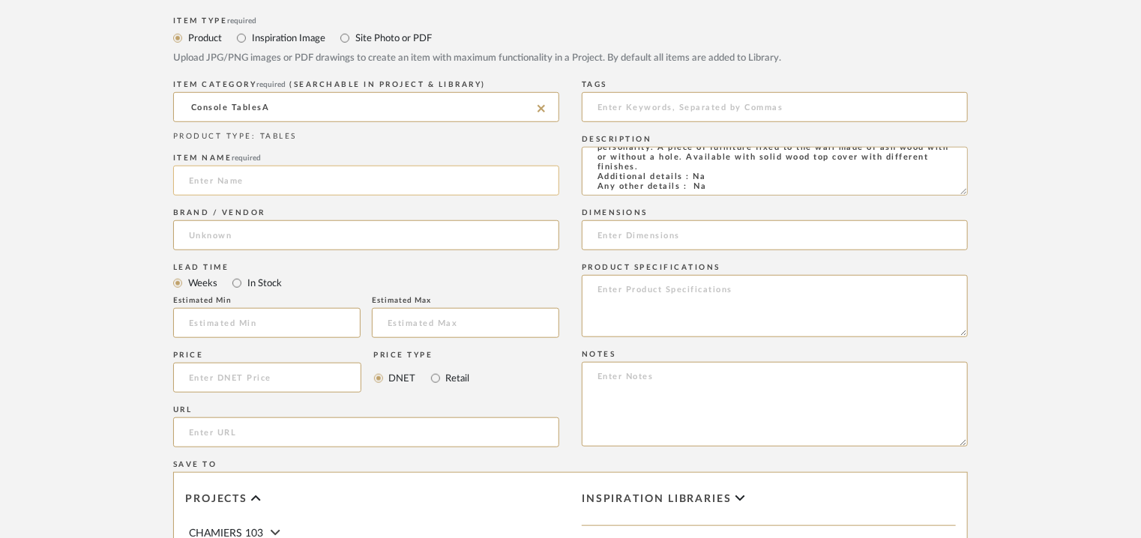
type input "Console Tables"
click at [240, 178] on input at bounding box center [366, 181] width 386 height 30
type input "ALA WOODEN CONSOLE TABLE"
paste input "[URL][DOMAIN_NAME]"
type input "[URL][DOMAIN_NAME]"
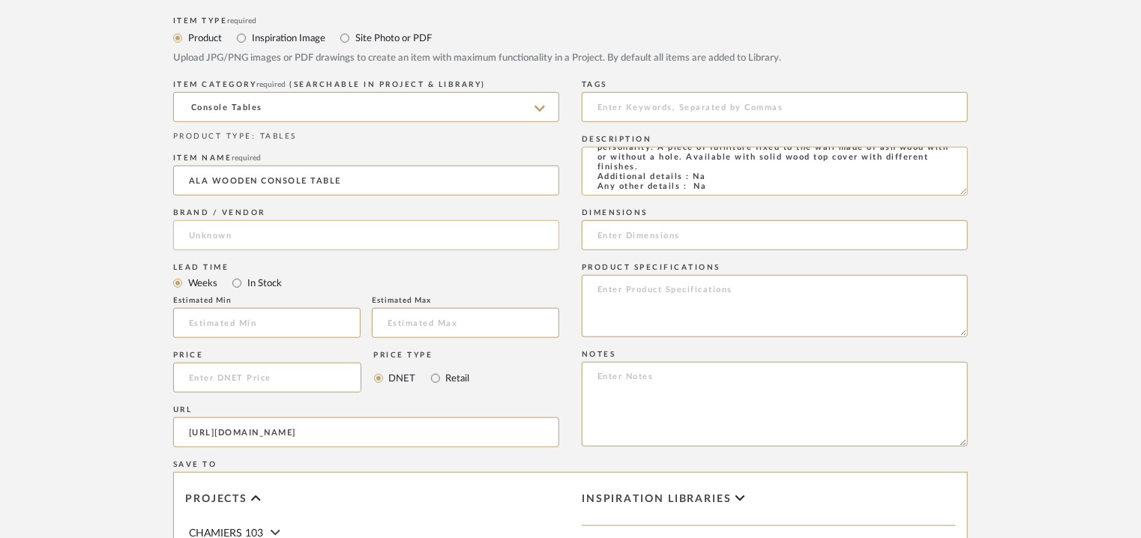
click at [265, 225] on input at bounding box center [366, 235] width 386 height 30
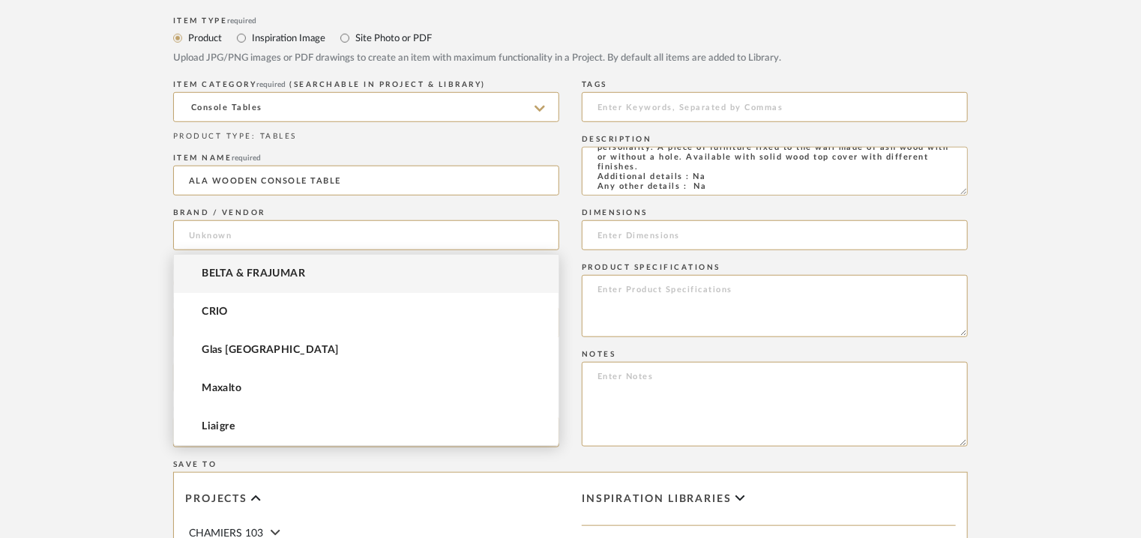
click at [227, 268] on span "BELTA & FRAJUMAR" at bounding box center [253, 274] width 103 height 13
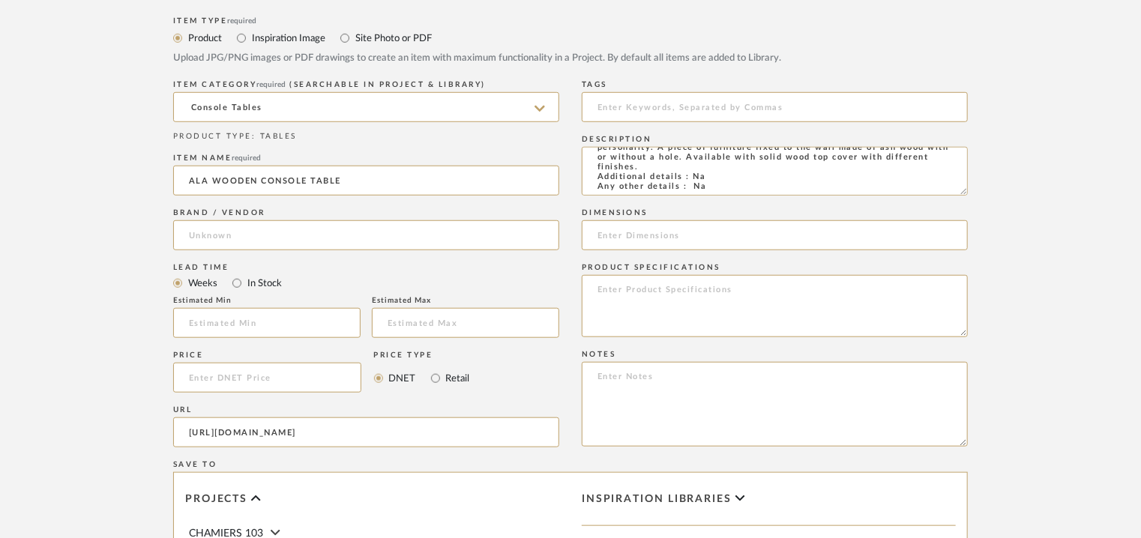
type input "BELTA & FRAJUMAR"
click at [212, 316] on input at bounding box center [266, 323] width 187 height 30
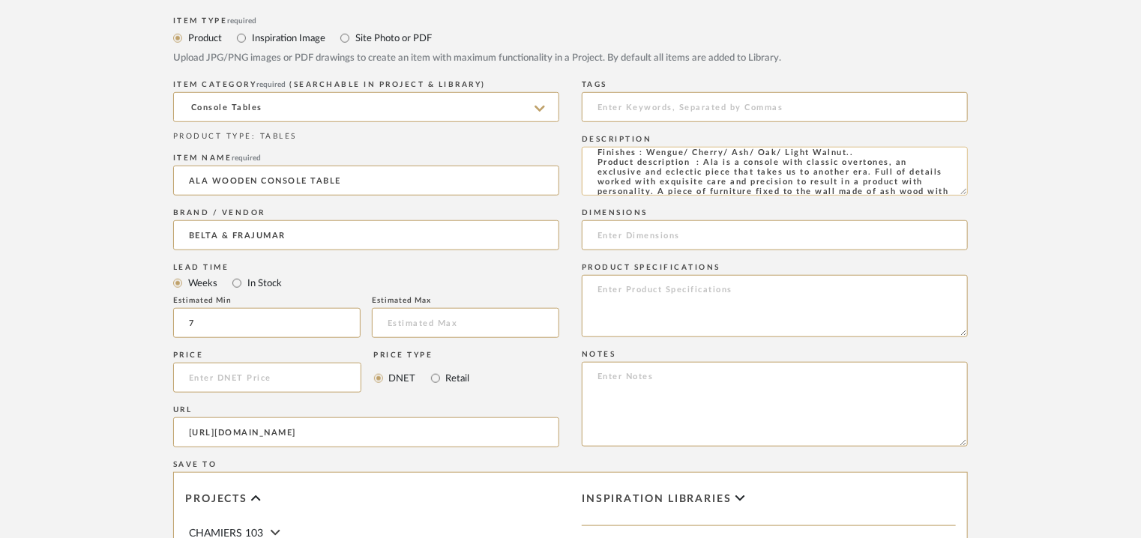
scroll to position [22, 0]
type input "7"
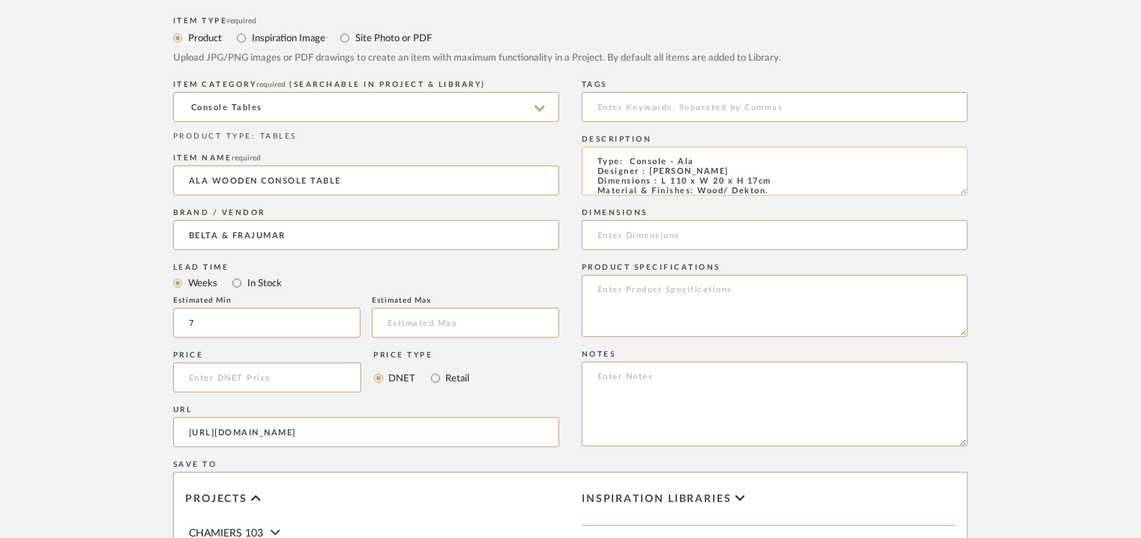
drag, startPoint x: 661, startPoint y: 158, endPoint x: 771, endPoint y: 180, distance: 112.3
click at [771, 180] on textarea "Type: Console - Ala Designer : [PERSON_NAME] Dimensions : L 110 x W 20 x H 17cm…" at bounding box center [775, 171] width 386 height 49
paste input "L 110 x W 20 x H 17cm"
type input "L 110 x W 20 x H 17cm"
click at [616, 370] on textarea at bounding box center [775, 404] width 386 height 85
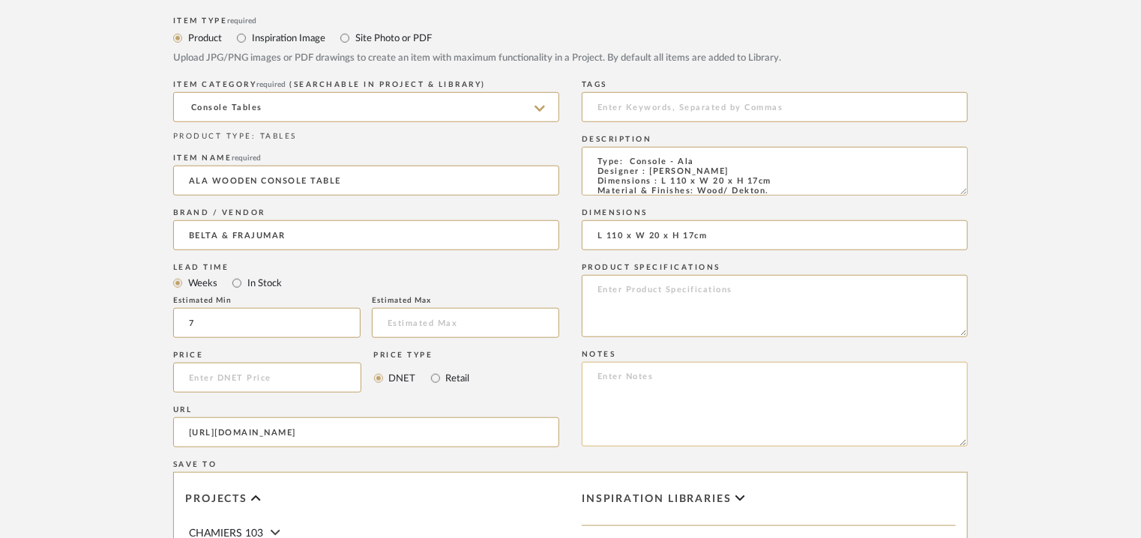
paste textarea "Price: Na Lead time: 45days. MOQ : Our products for Contract projects are manuf…"
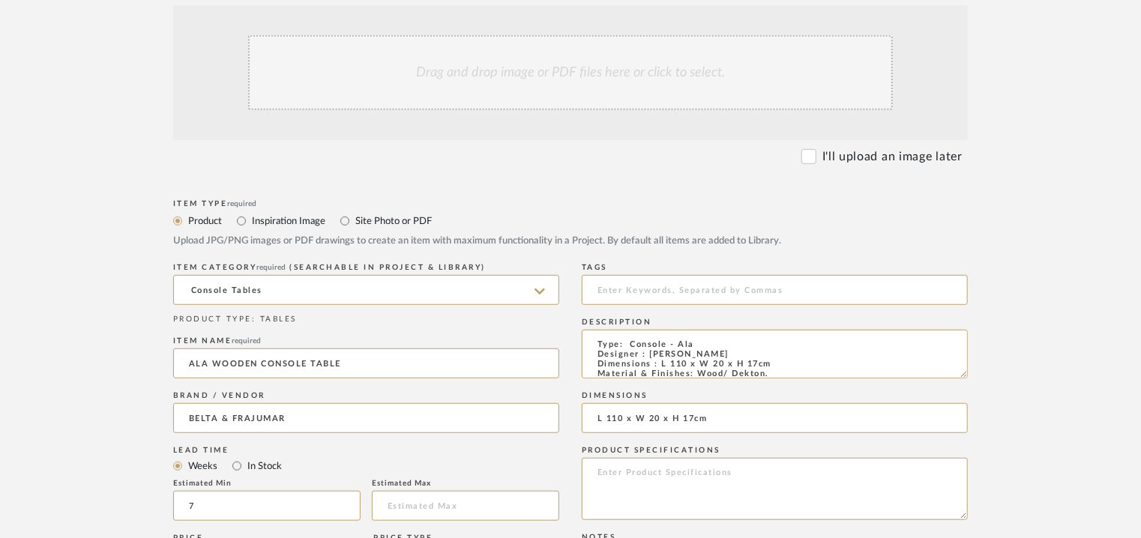
scroll to position [225, 0]
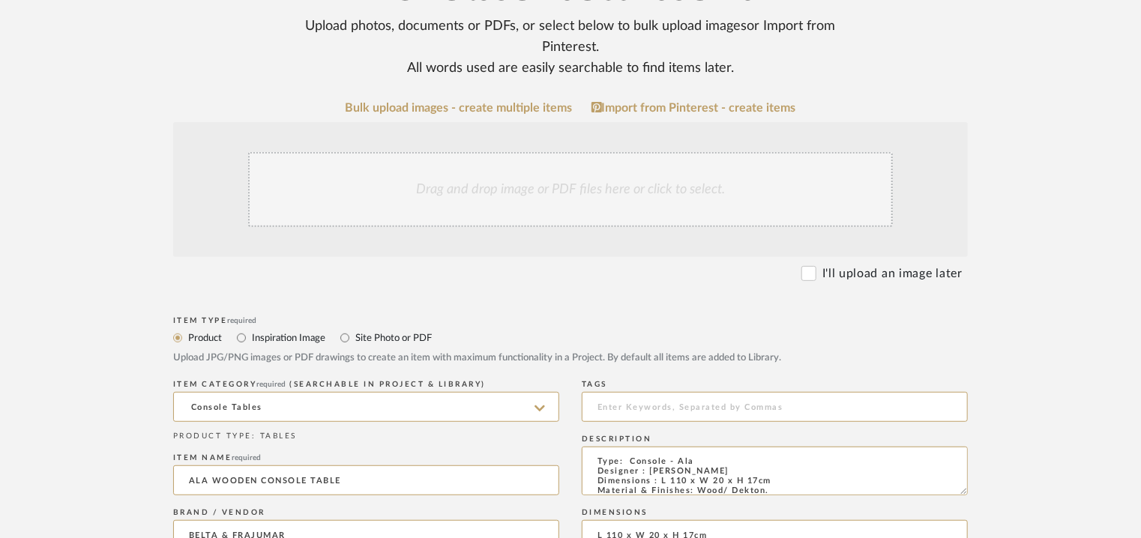
type textarea "Price: Na Lead time: 45days. MOQ : Our products for Contract projects are manuf…"
click at [601, 177] on div "Drag and drop image or PDF files here or click to select." at bounding box center [570, 189] width 645 height 75
click at [450, 187] on div "Drag and drop image or PDF files here or click to select." at bounding box center [570, 189] width 645 height 75
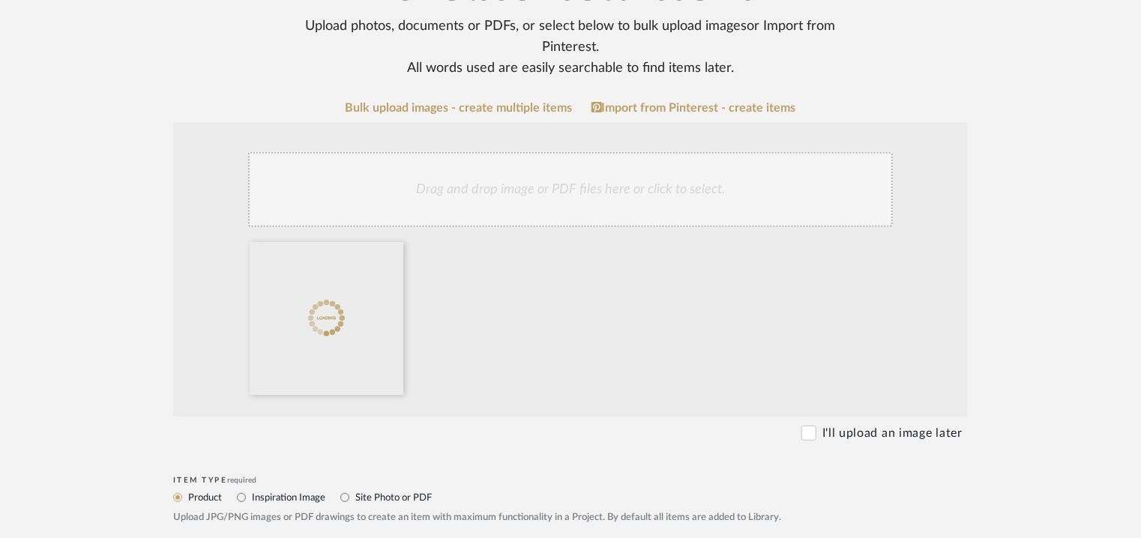
click at [600, 193] on div "Drag and drop image or PDF files here or click to select." at bounding box center [570, 189] width 645 height 75
click at [611, 178] on div "Drag and drop image or PDF files here or click to select." at bounding box center [570, 189] width 645 height 75
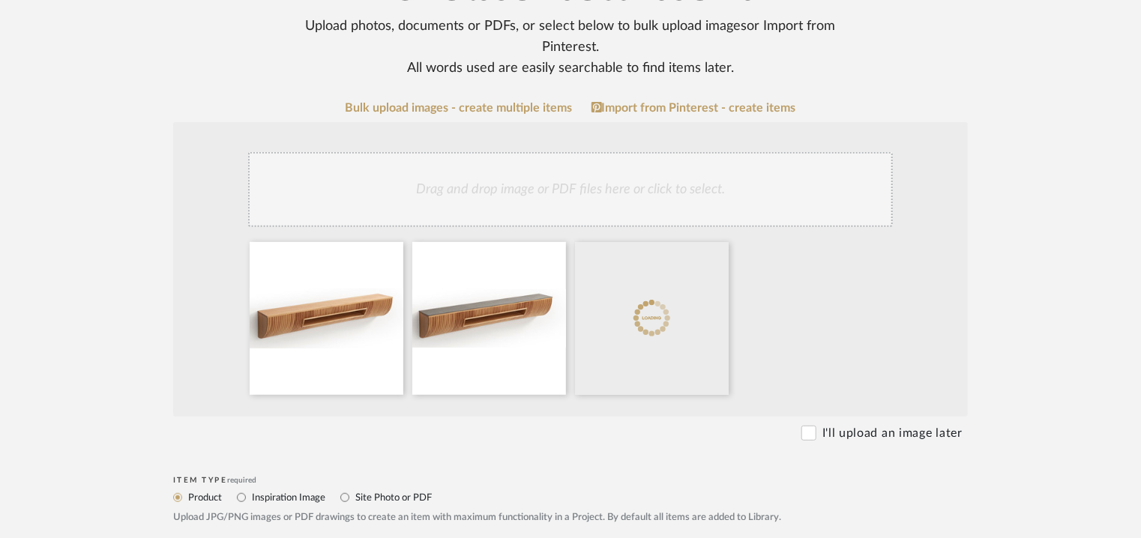
click at [633, 208] on div "Drag and drop image or PDF files here or click to select." at bounding box center [570, 189] width 645 height 75
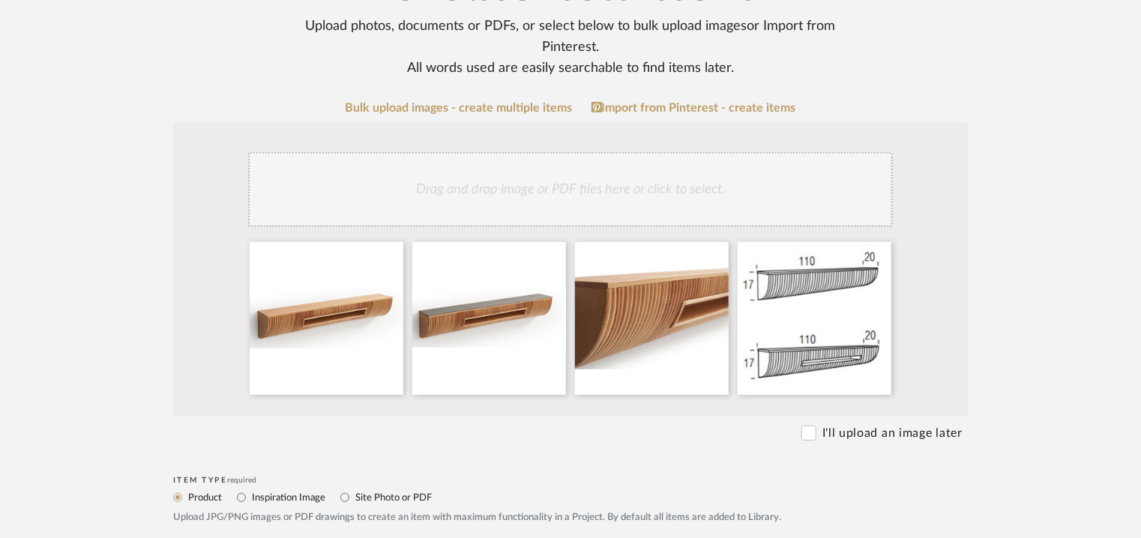
click at [511, 176] on div "Drag and drop image or PDF files here or click to select." at bounding box center [570, 189] width 645 height 75
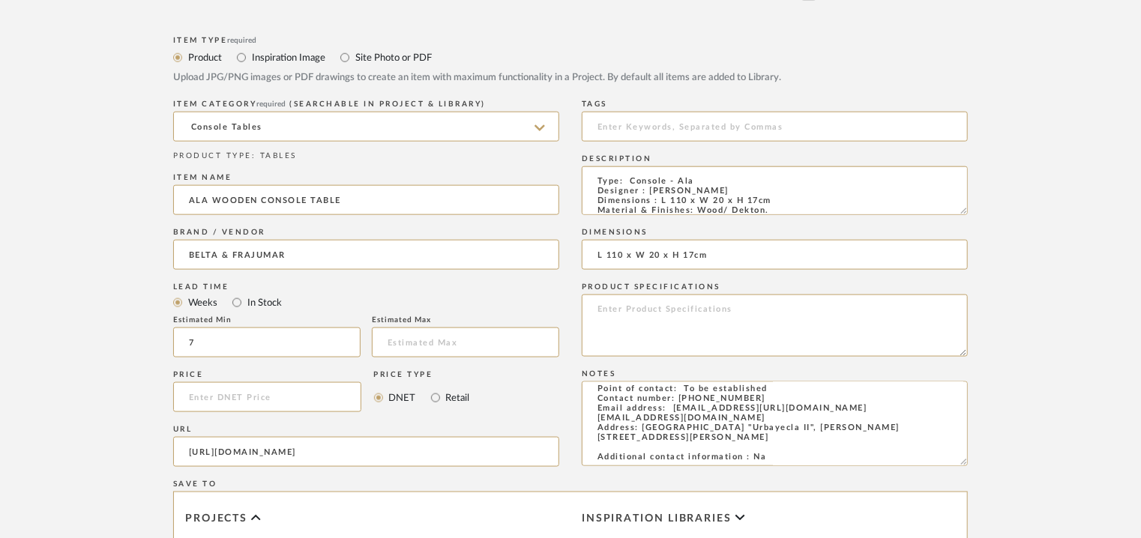
scroll to position [1188, 0]
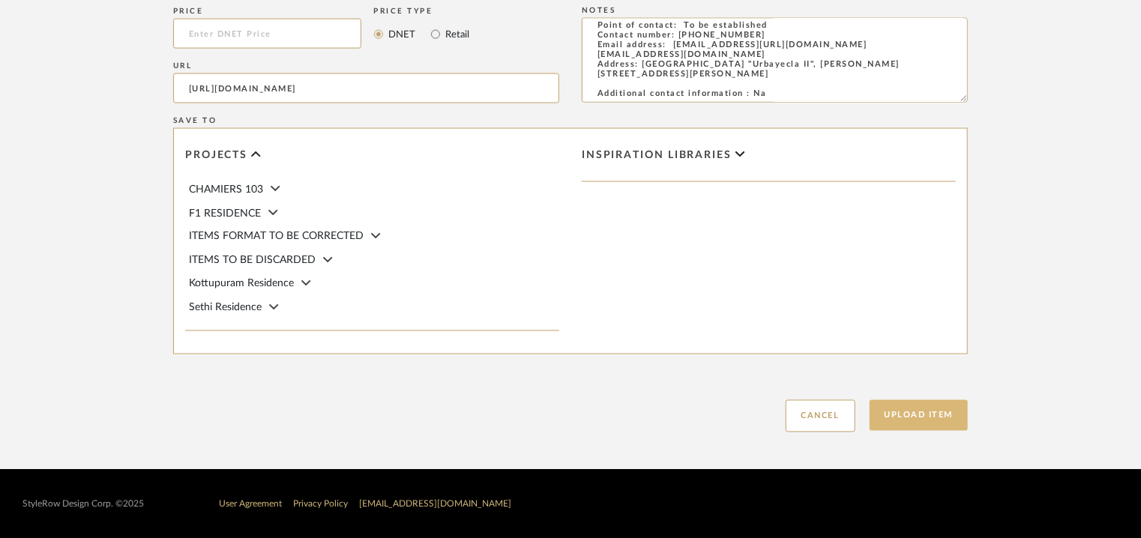
click at [938, 424] on button "Upload Item" at bounding box center [918, 415] width 99 height 31
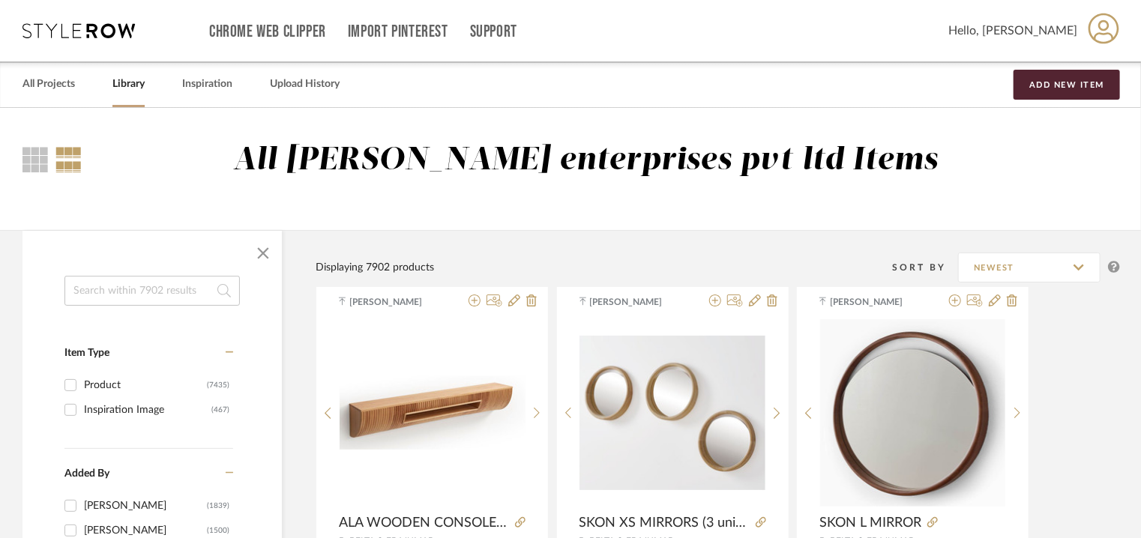
click at [115, 301] on input at bounding box center [151, 291] width 175 height 30
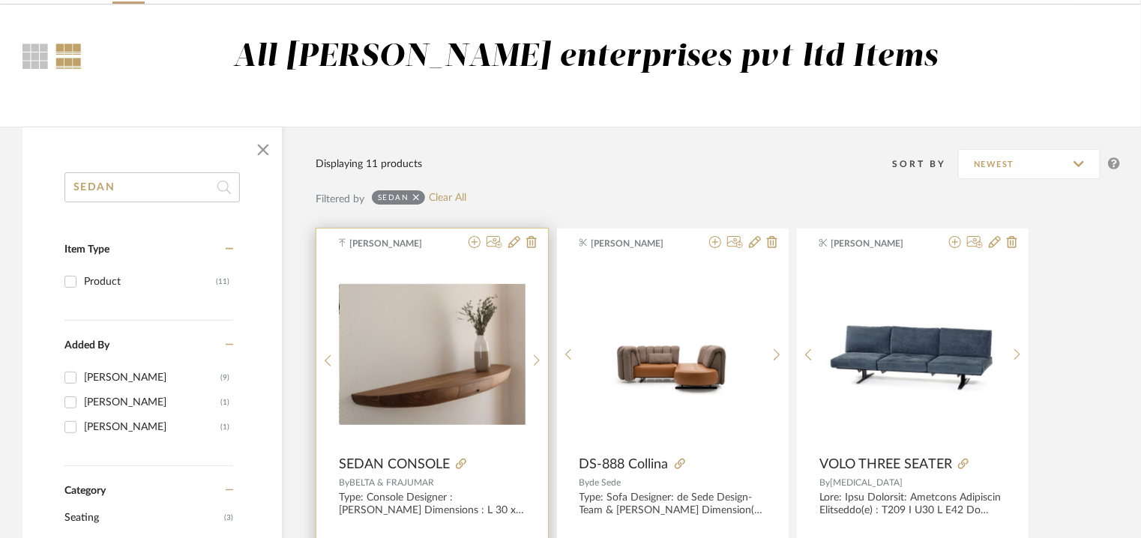
scroll to position [225, 0]
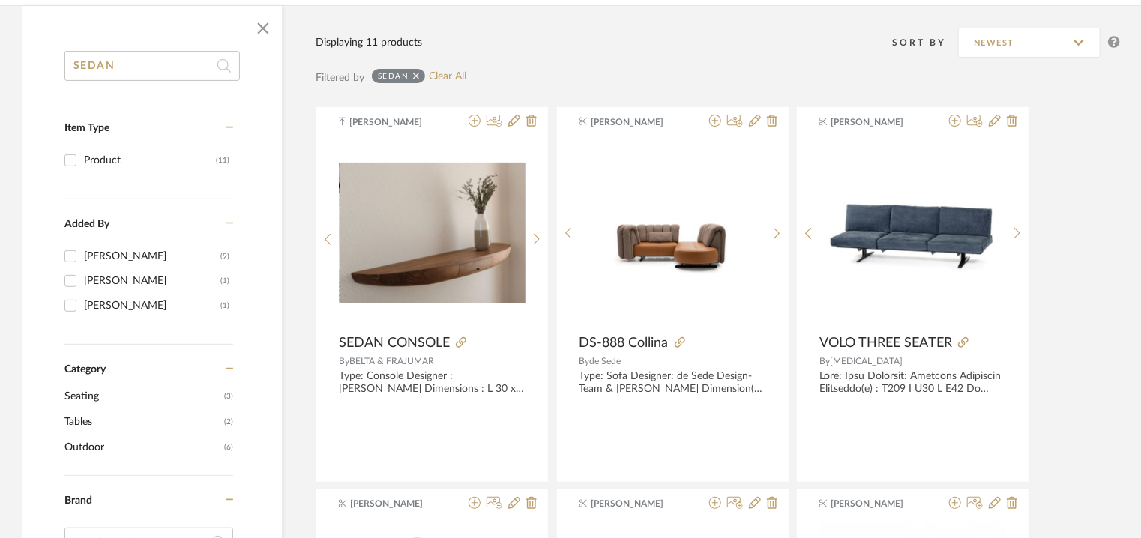
drag, startPoint x: 0, startPoint y: 81, endPoint x: 0, endPoint y: 41, distance: 39.7
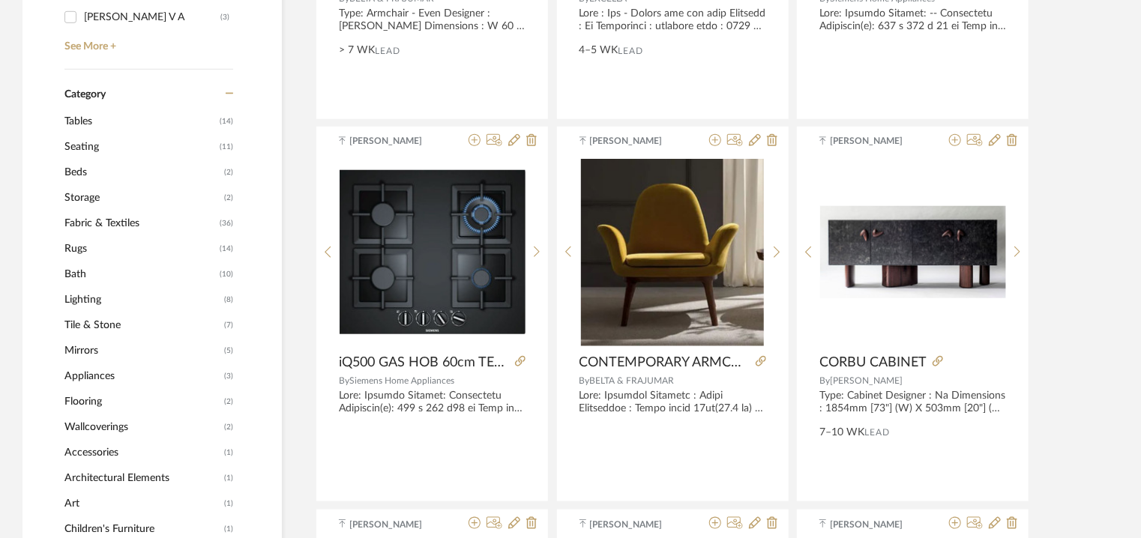
scroll to position [1049, 0]
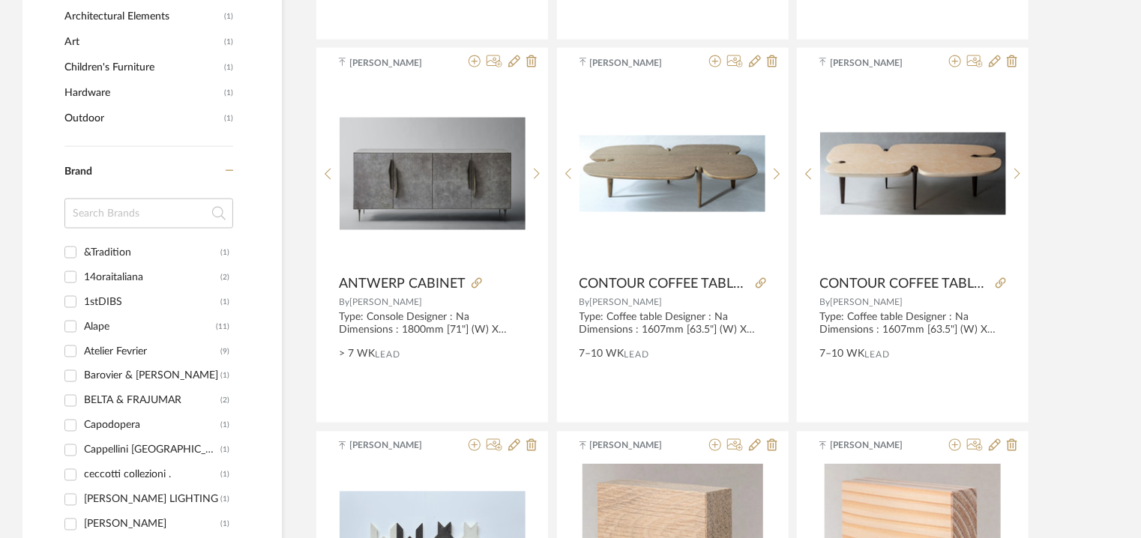
type input "ALTE"
click at [165, 393] on div "BELTA & FRAJUMAR" at bounding box center [152, 401] width 136 height 24
click at [82, 393] on input "BELTA & [PERSON_NAME] (2)" at bounding box center [70, 401] width 24 height 24
checkbox input "true"
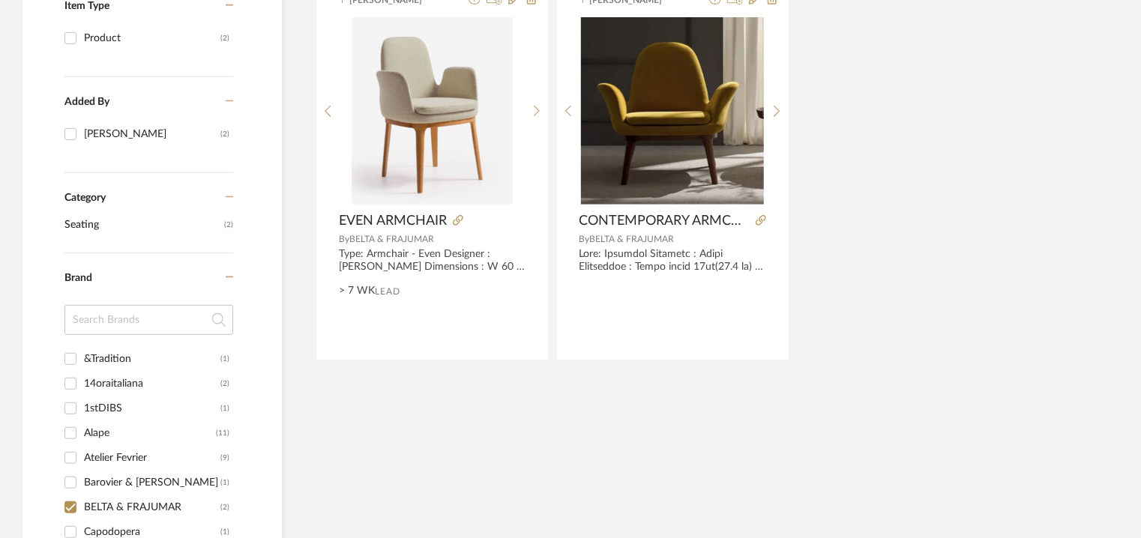
scroll to position [312, 0]
